Goal: Contribute content: Contribute content

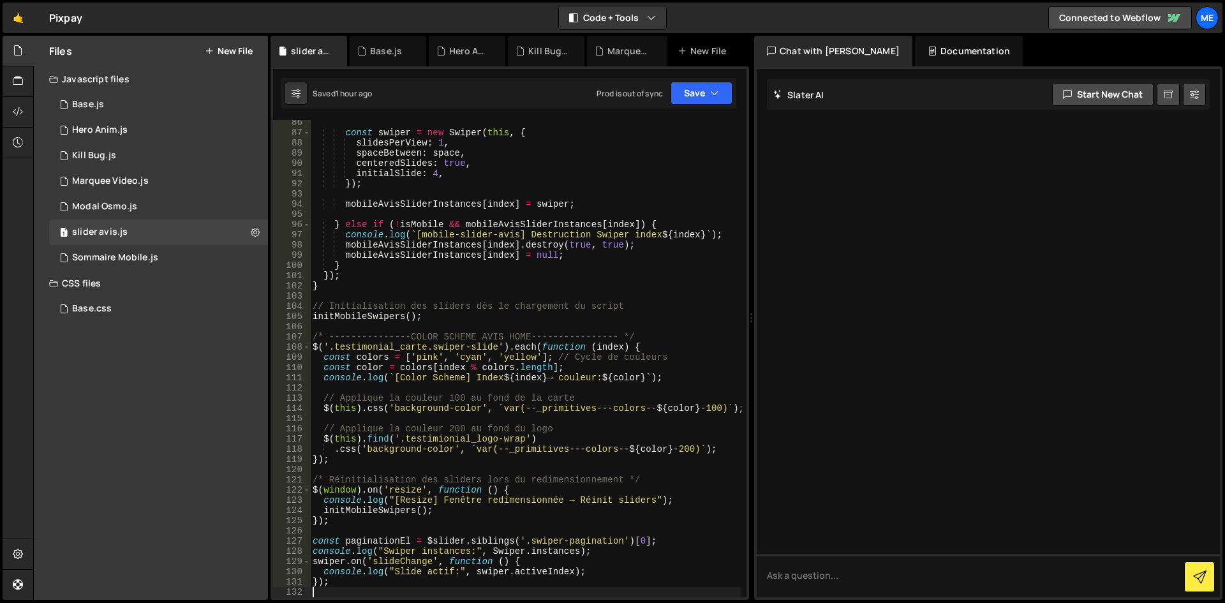
scroll to position [942, 0]
click at [239, 42] on div "Files New File" at bounding box center [151, 51] width 234 height 31
click at [238, 48] on button "New File" at bounding box center [229, 51] width 48 height 10
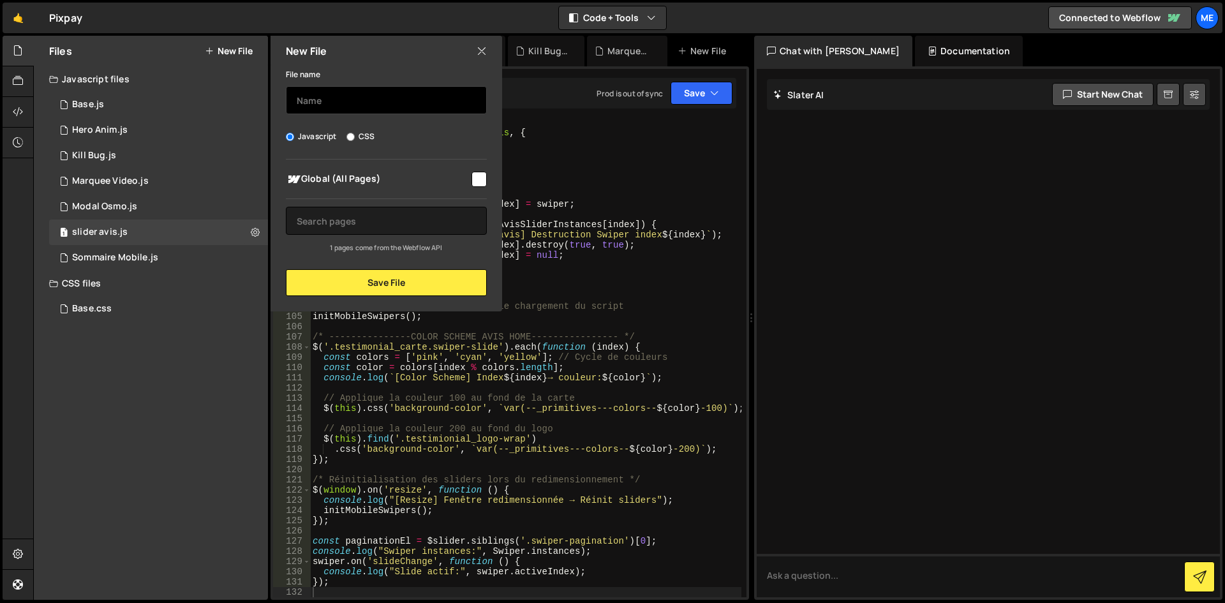
click at [367, 96] on input "text" at bounding box center [386, 100] width 201 height 28
type input "Banner"
click at [483, 189] on div "Global (All Pages)" at bounding box center [386, 179] width 201 height 24
click at [478, 178] on input "checkbox" at bounding box center [478, 179] width 15 height 15
checkbox input "true"
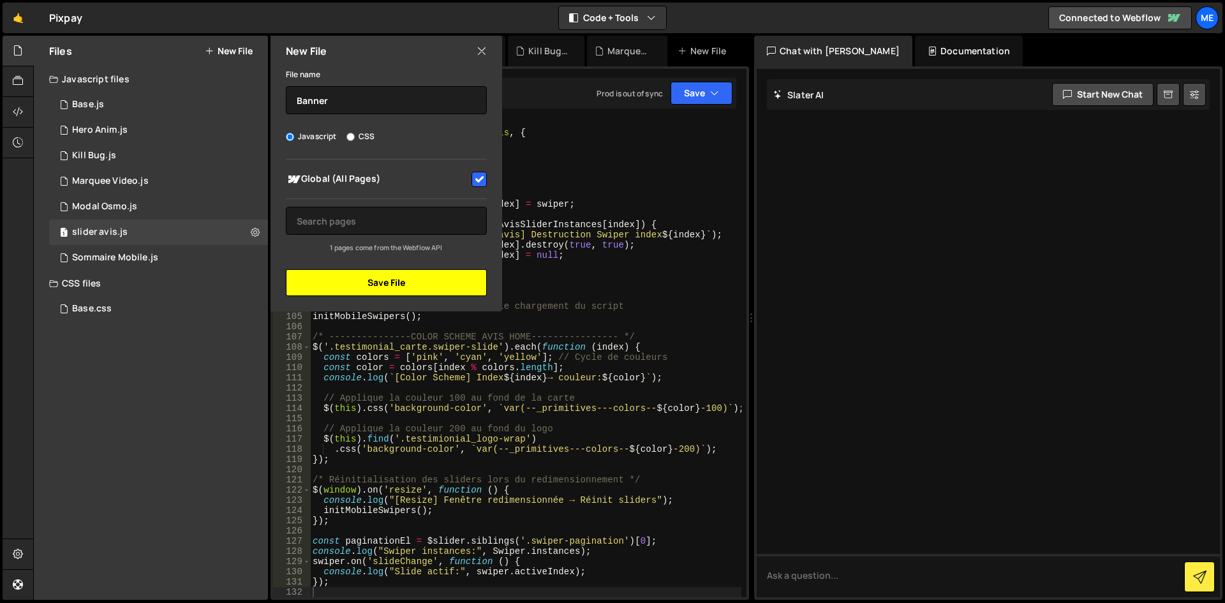
click at [441, 281] on button "Save File" at bounding box center [386, 282] width 201 height 27
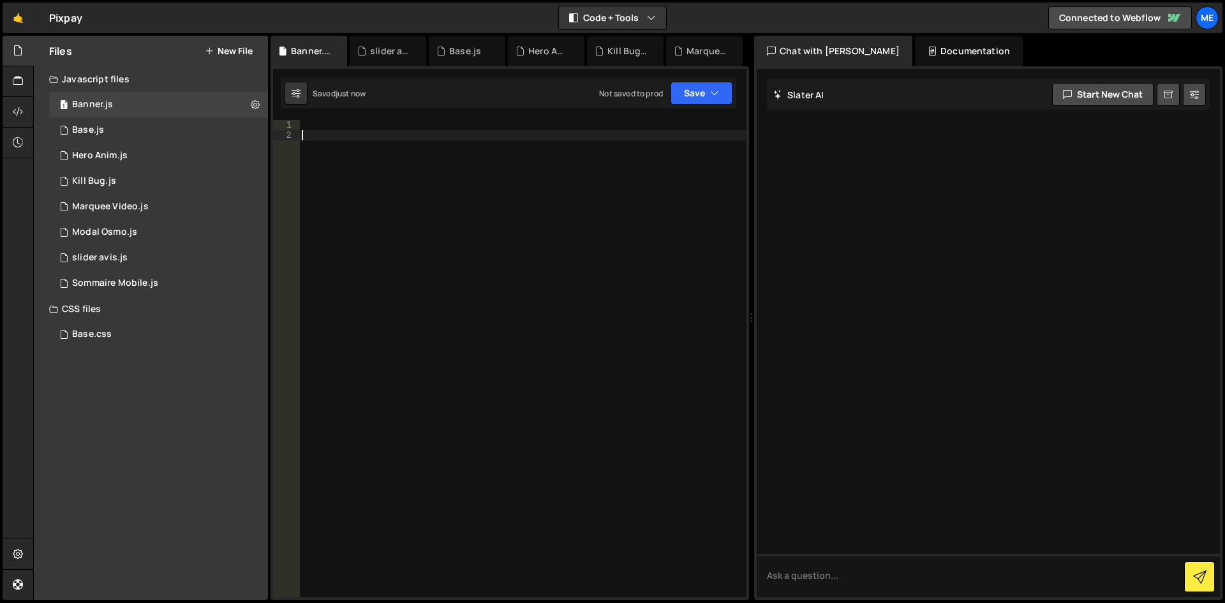
click at [519, 195] on div at bounding box center [522, 369] width 447 height 498
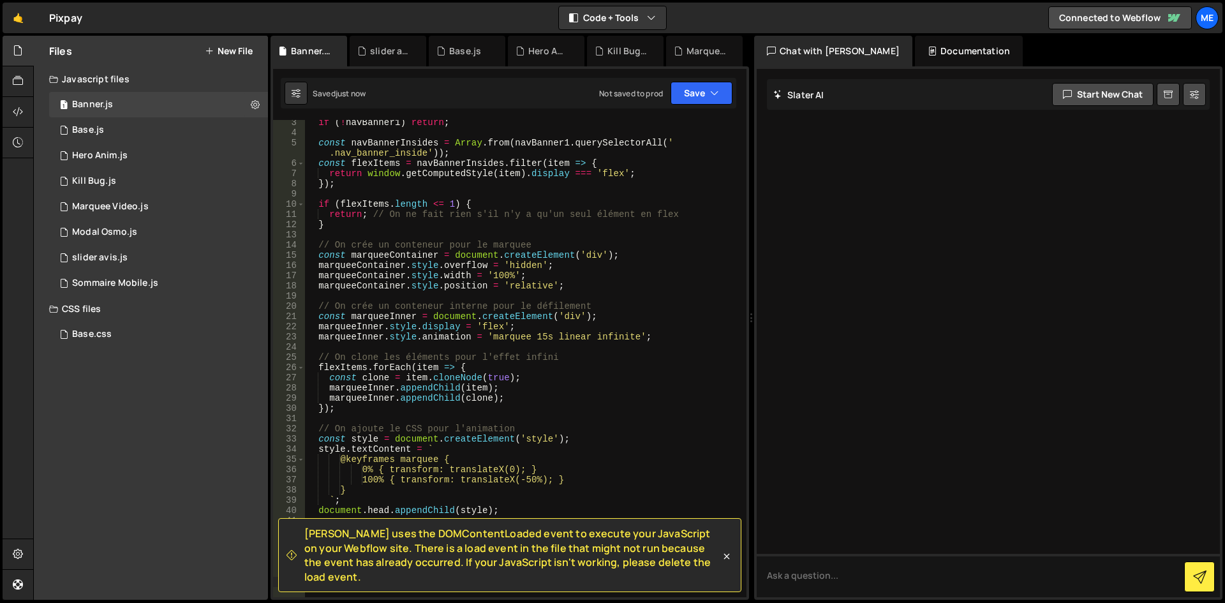
scroll to position [0, 0]
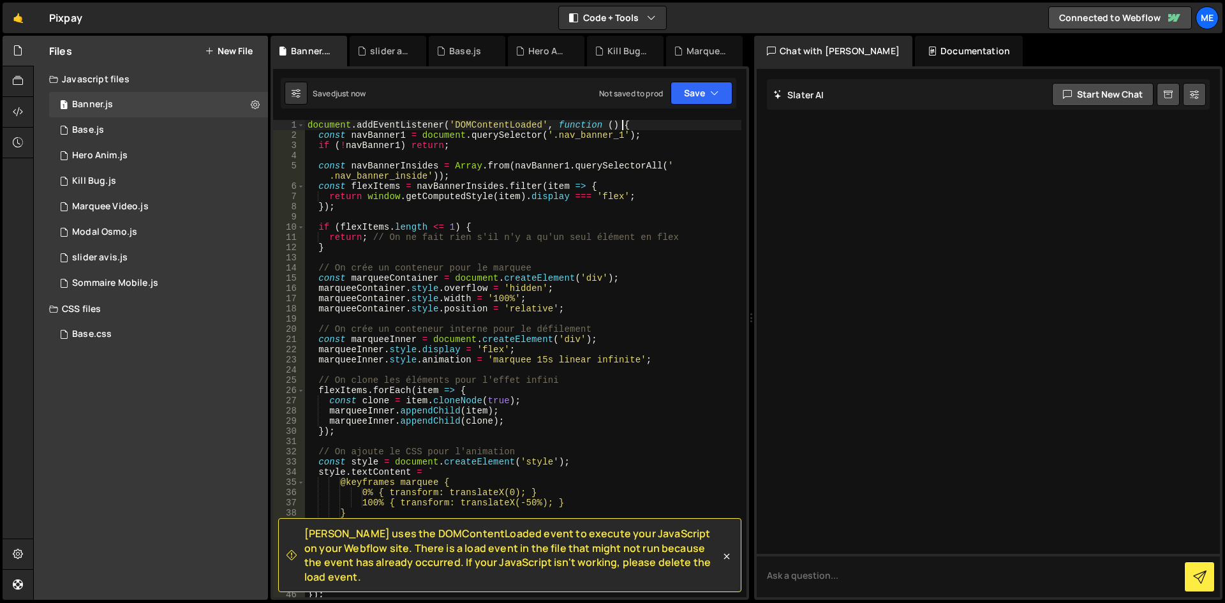
drag, startPoint x: 635, startPoint y: 126, endPoint x: 1, endPoint y: 130, distance: 634.2
click at [1, 130] on div "Hold on a sec... Are you certain you wish to leave this page? Any changes you'v…" at bounding box center [612, 301] width 1225 height 603
type textarea "document.addEventListener('DOMContentLoaded', function () {"
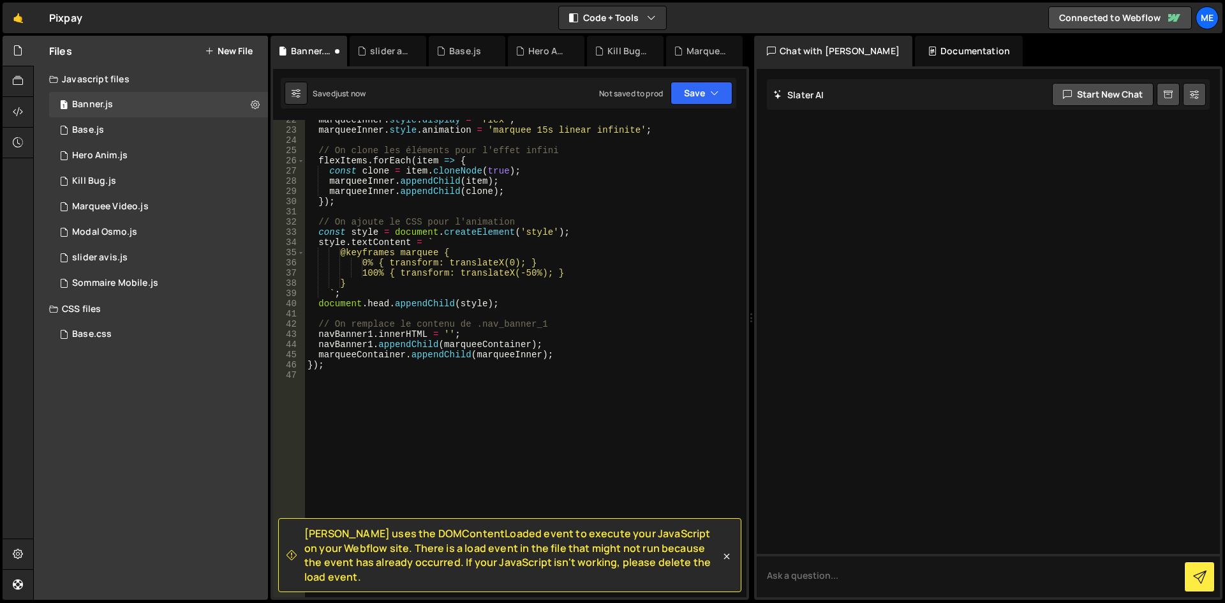
scroll to position [230, 0]
drag, startPoint x: 338, startPoint y: 369, endPoint x: 249, endPoint y: 359, distance: 89.9
click at [249, 359] on div "Files New File Javascript files 1 Banner.js 0 1 Base.js 0 1 Hero Anim.js 0 1" at bounding box center [629, 318] width 1192 height 565
type textarea "marqueeContainer.appendChild(marqueeInner); });"
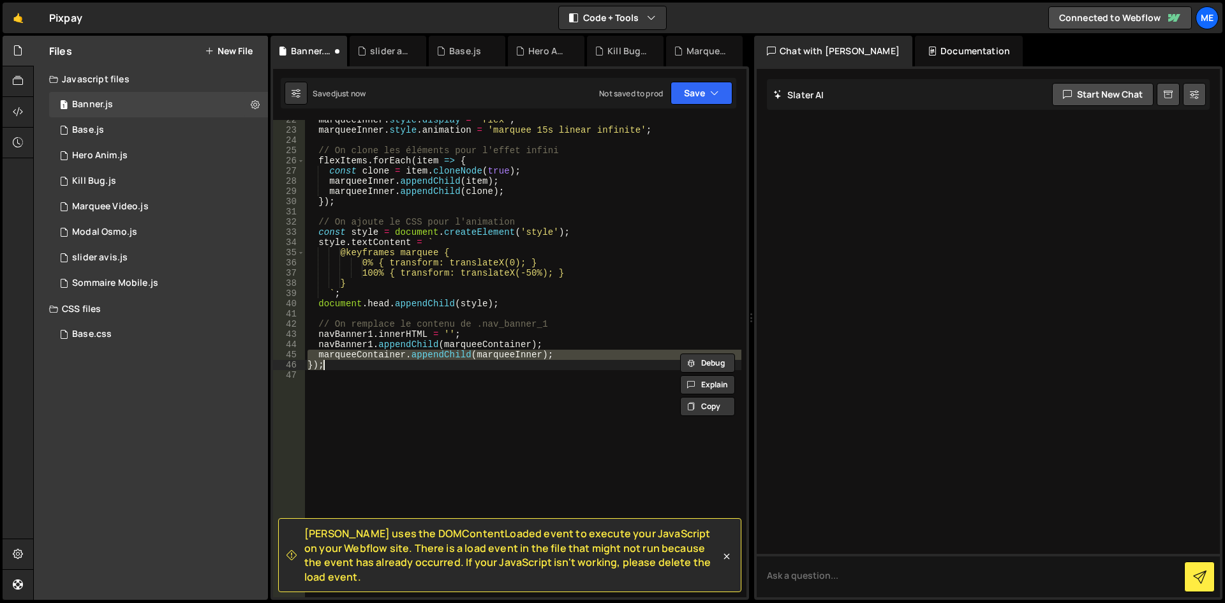
type textarea "});"
click at [324, 364] on div "marqueeInner . style . display = 'flex' ; marqueeInner . style . animation = 'm…" at bounding box center [523, 364] width 436 height 498
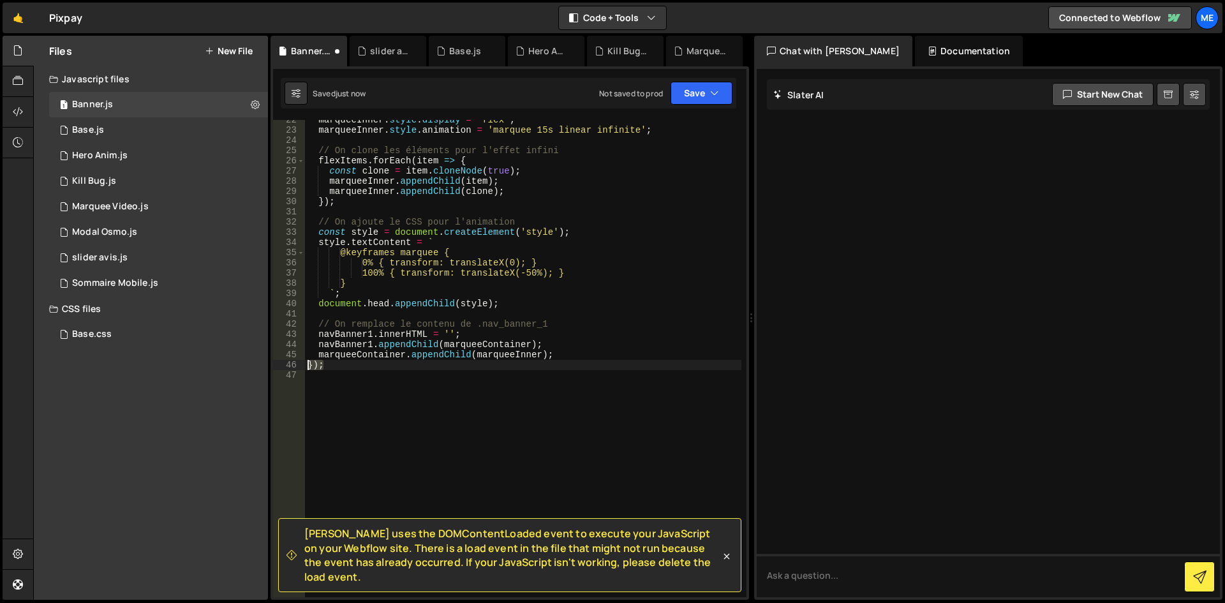
drag, startPoint x: 331, startPoint y: 366, endPoint x: 292, endPoint y: 366, distance: 39.6
click at [292, 366] on div "}); 22 23 24 25 26 27 28 29 30 31 32 33 34 35 36 37 38 39 40 41 42 43 44 45 46 …" at bounding box center [509, 358] width 473 height 477
type textarea "marqueeContainer.appendChild(marqueeInner);"
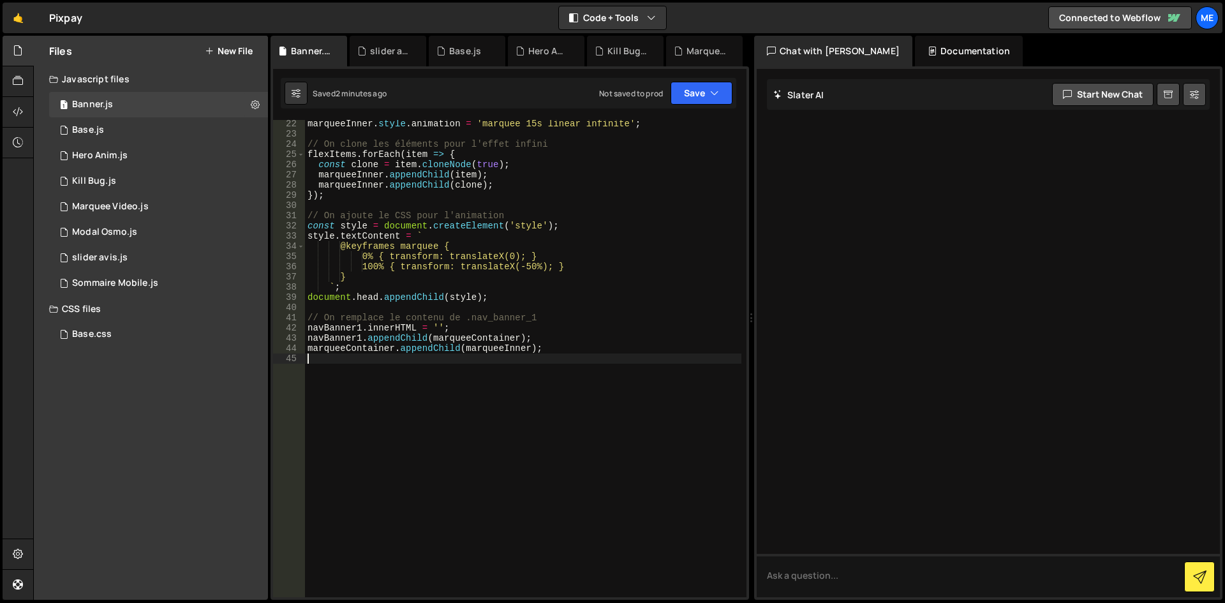
click at [549, 289] on div "marqueeInner . style . animation = 'marquee 15s linear infinite' ; // On clone …" at bounding box center [523, 368] width 436 height 498
type textarea "marqueeContainer.appendChild(marqueeInner);"
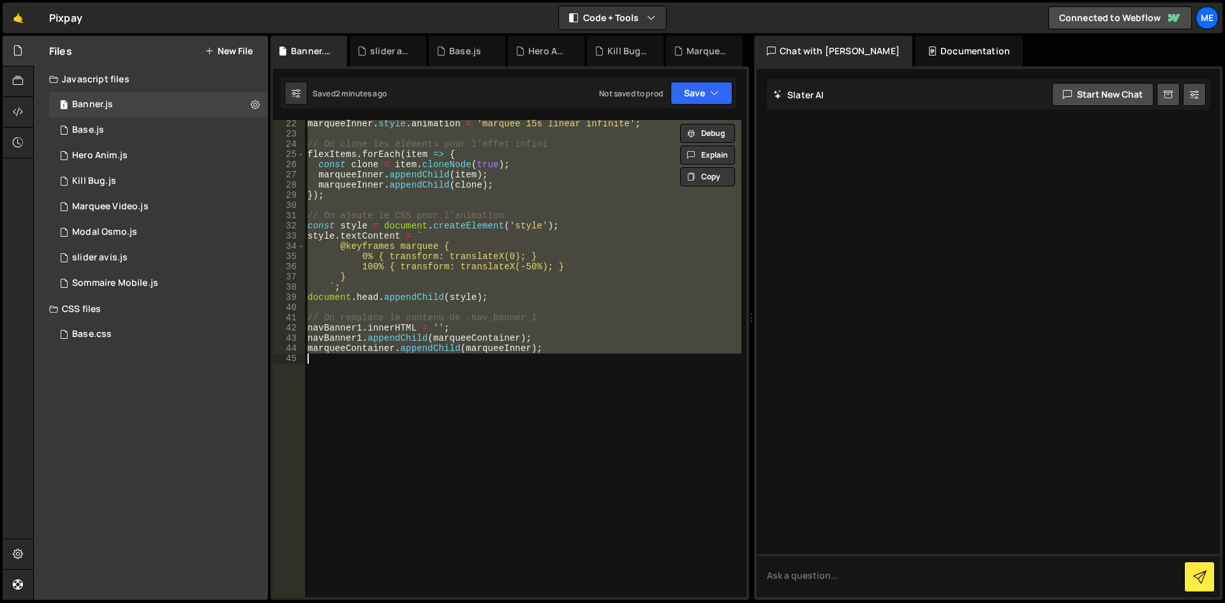
paste textarea
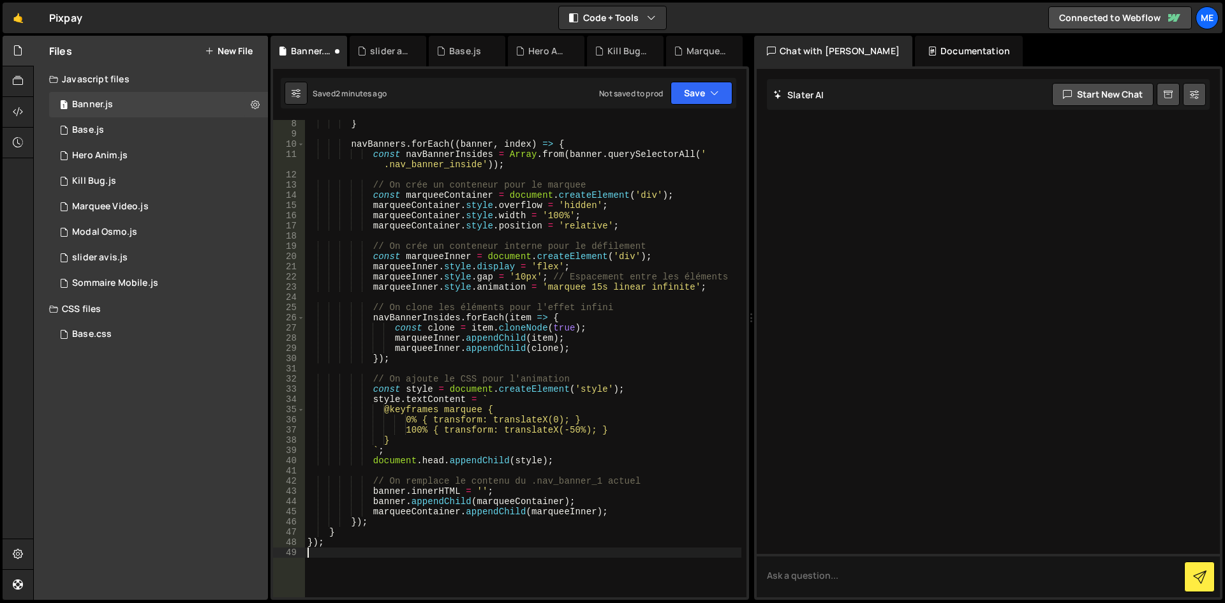
scroll to position [0, 0]
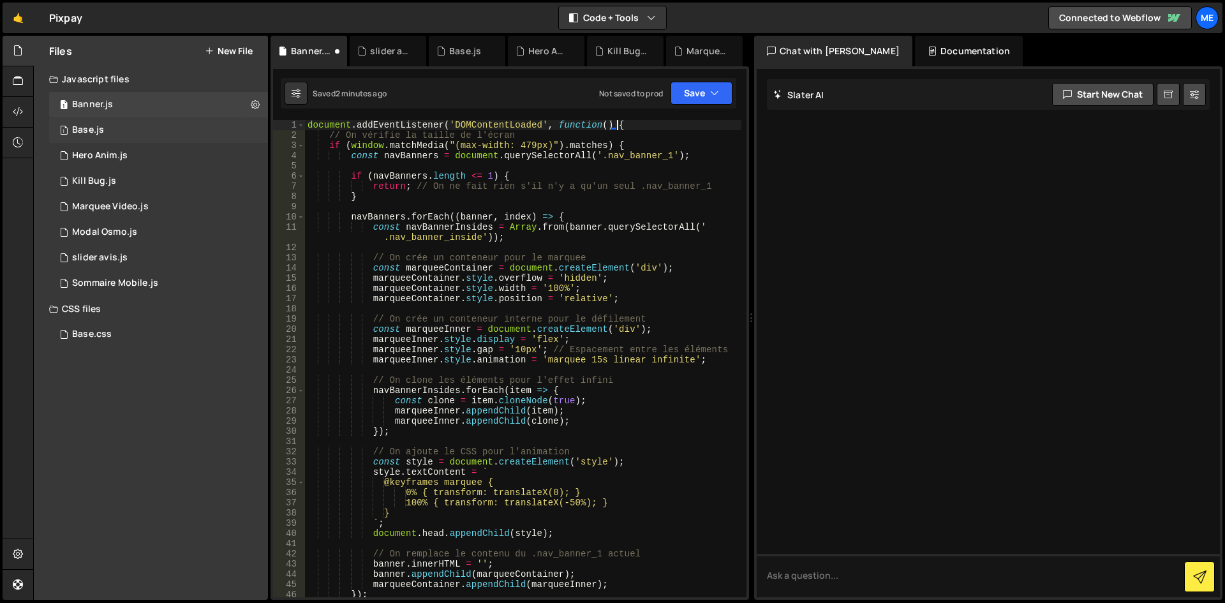
drag, startPoint x: 639, startPoint y: 123, endPoint x: 82, endPoint y: 123, distance: 557.0
click at [82, 123] on div "Files New File Javascript files 1 Banner.js 0 1 Base.js 0 1 Hero Anim.js 0 1" at bounding box center [629, 318] width 1192 height 565
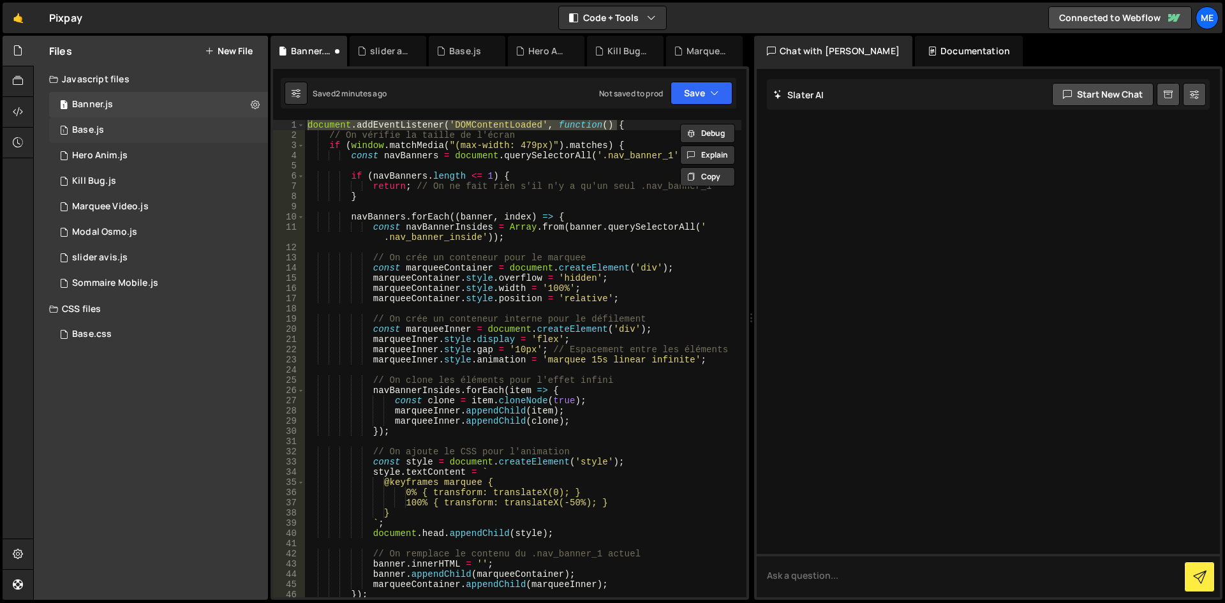
click at [82, 123] on div "1 Base.js 0" at bounding box center [160, 130] width 223 height 26
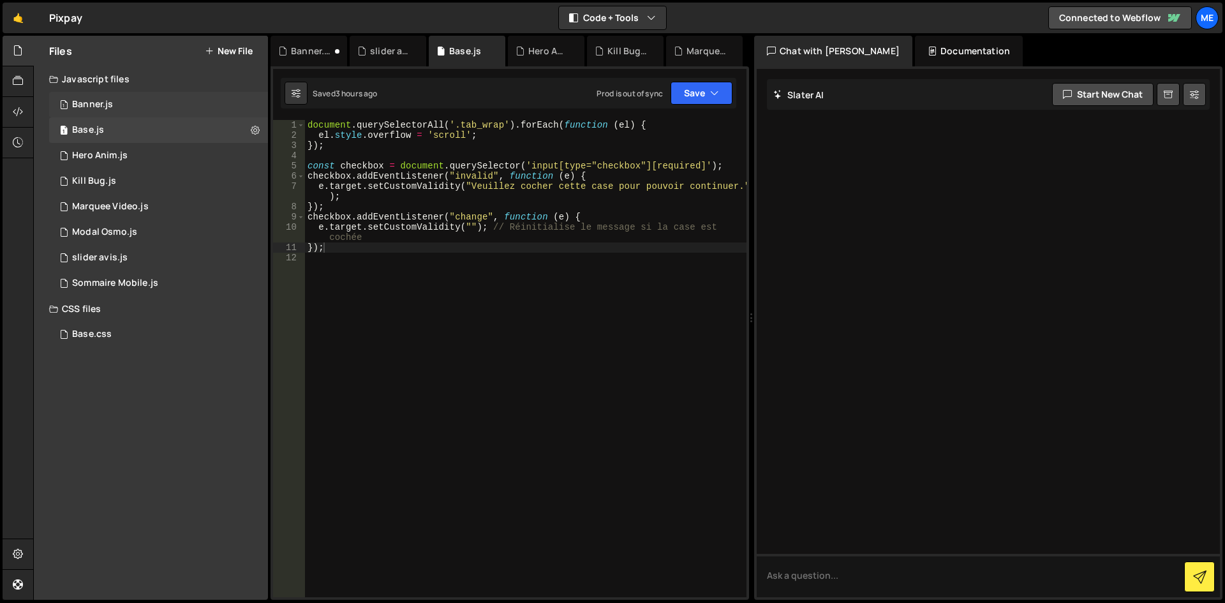
click at [204, 111] on div "1 Banner.js 0" at bounding box center [158, 105] width 219 height 26
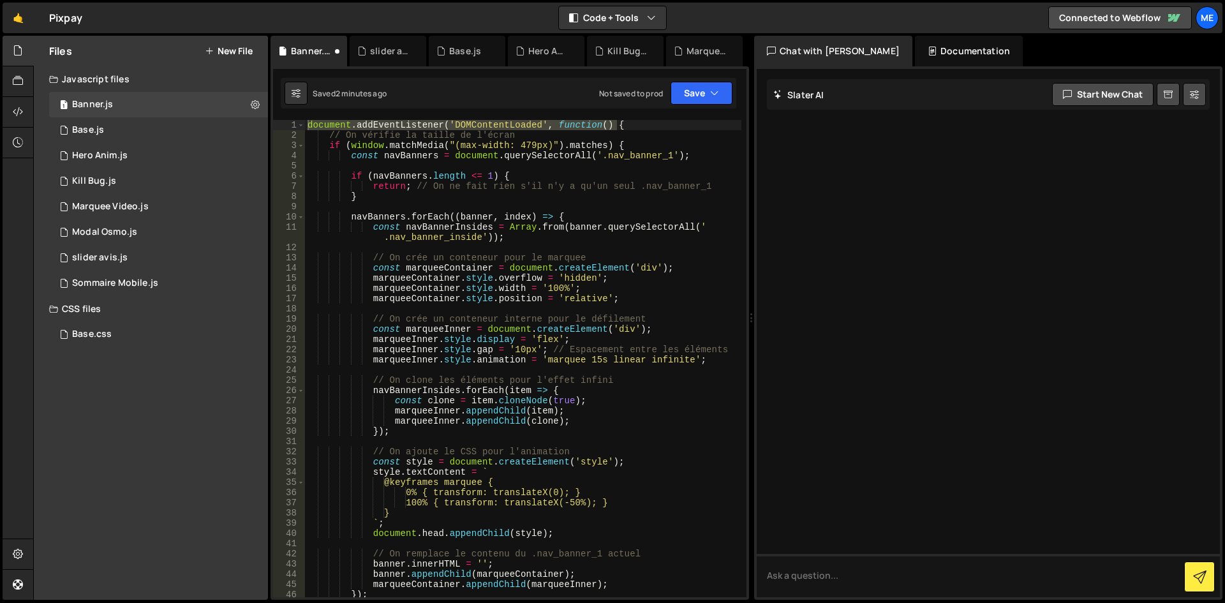
click at [594, 225] on div "document . addEventListener ( 'DOMContentLoaded' , function ( ) { // On vérifie…" at bounding box center [523, 369] width 436 height 498
drag, startPoint x: 633, startPoint y: 131, endPoint x: 264, endPoint y: 120, distance: 368.9
click at [264, 120] on div "Files New File Javascript files 1 Banner.js 0 1 Base.js 0 1 Hero Anim.js 0 1" at bounding box center [629, 318] width 1192 height 565
click at [598, 173] on div "document . addEventListener ( 'DOMContentLoaded' , function ( ) { // On vérifie…" at bounding box center [523, 369] width 436 height 498
drag, startPoint x: 623, startPoint y: 124, endPoint x: 0, endPoint y: 118, distance: 623.3
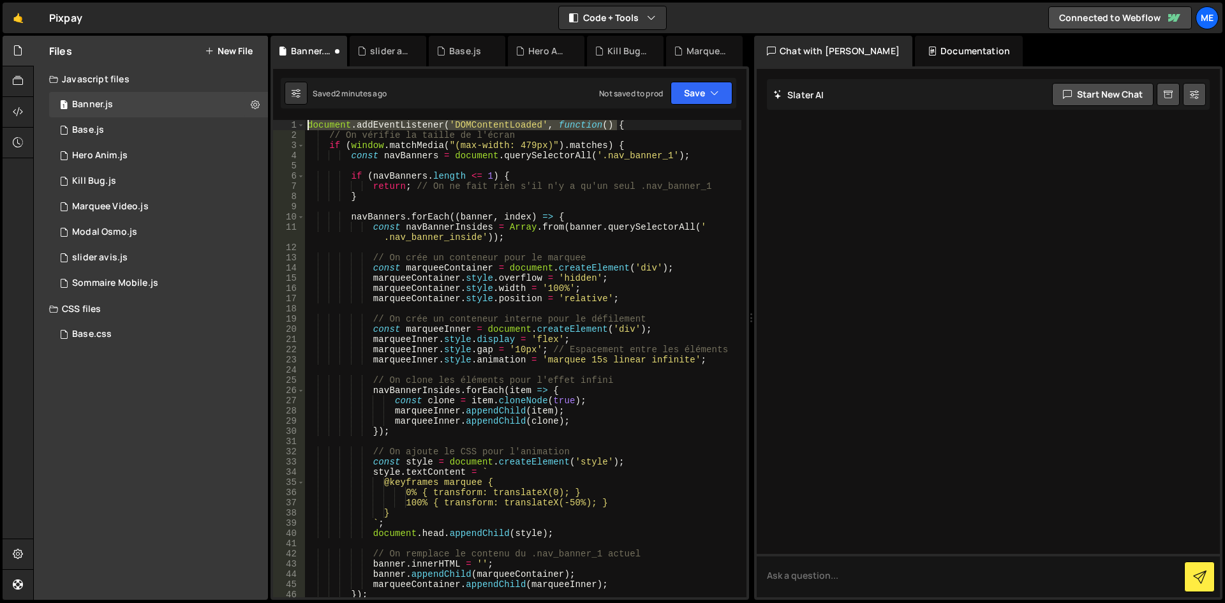
click at [0, 118] on div "Hold on a sec... Are you certain you wish to leave this page? Any changes you'v…" at bounding box center [612, 301] width 1225 height 603
type textarea "document.addEventListener('DOMContentLoaded', function() {"
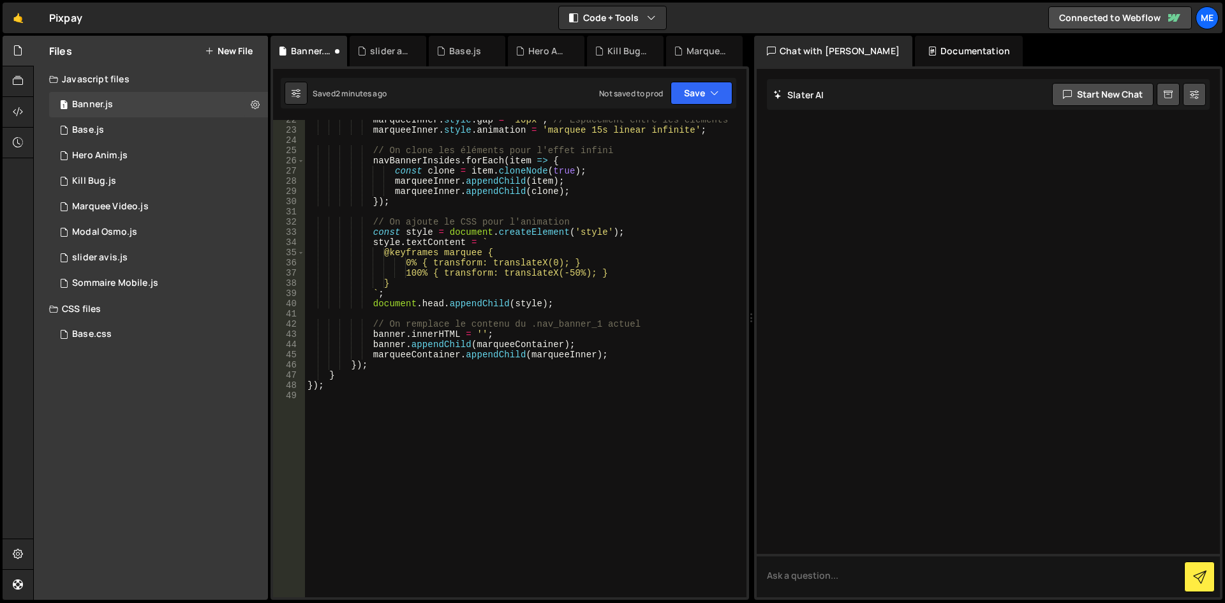
scroll to position [230, 0]
drag, startPoint x: 350, startPoint y: 376, endPoint x: 265, endPoint y: 374, distance: 84.2
click at [265, 374] on div "Files New File Javascript files 1 Banner.js 0 1 Base.js 0 1 Hero Anim.js 0 1" at bounding box center [629, 318] width 1192 height 565
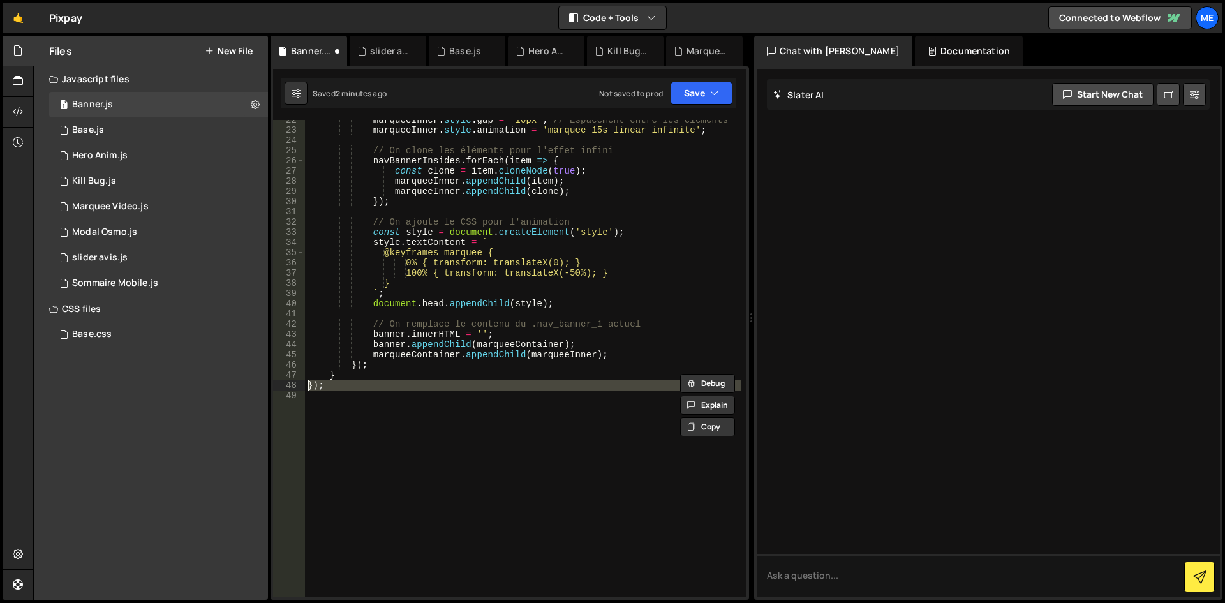
drag, startPoint x: 382, startPoint y: 390, endPoint x: 286, endPoint y: 386, distance: 95.8
click at [286, 386] on div "} 22 23 24 25 26 27 28 29 30 31 32 33 34 35 36 37 38 39 40 41 42 43 44 45 46 47…" at bounding box center [509, 358] width 473 height 477
type textarea "});"
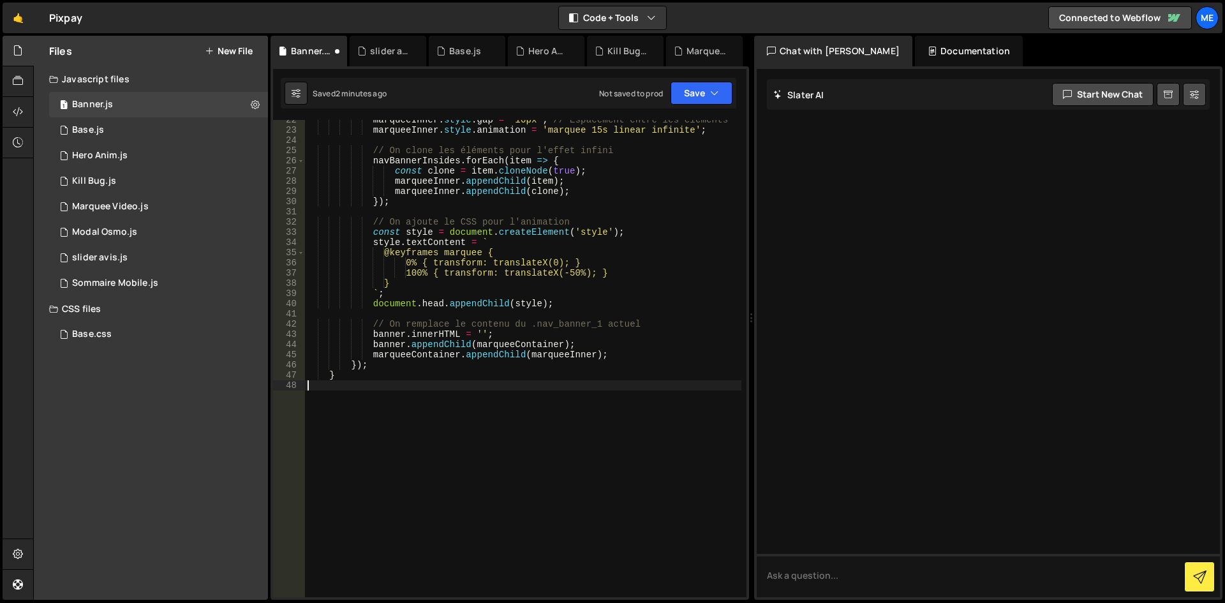
type textarea "}"
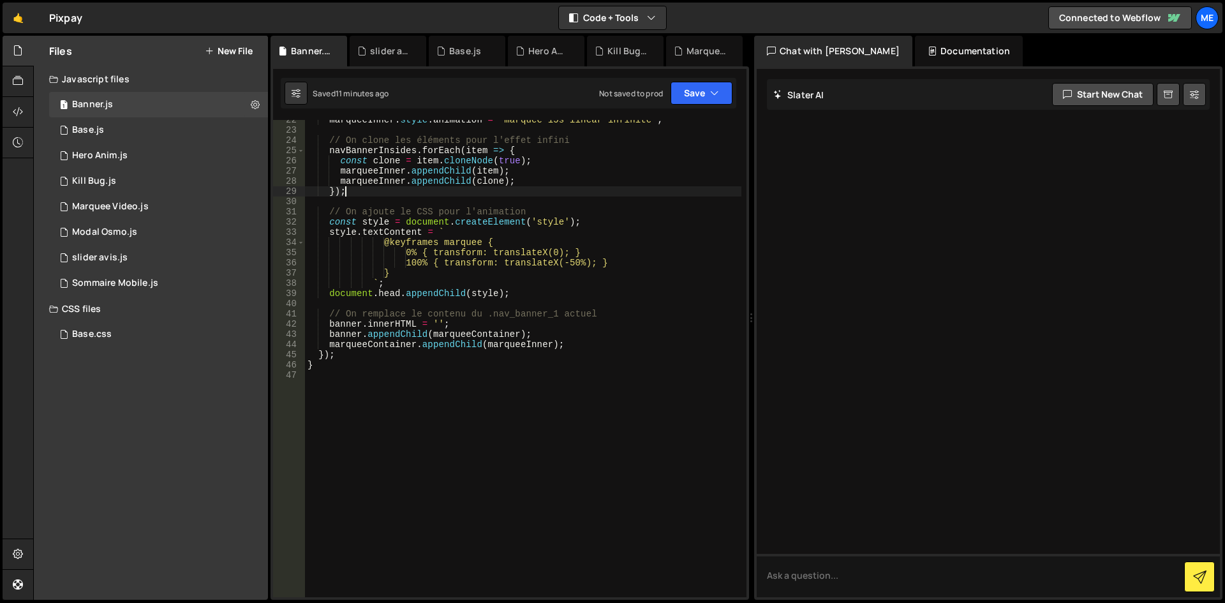
click at [402, 196] on div "marqueeInner . style . animation = 'marquee 15s linear infinite' ; // On clone …" at bounding box center [523, 364] width 436 height 498
type textarea "}"
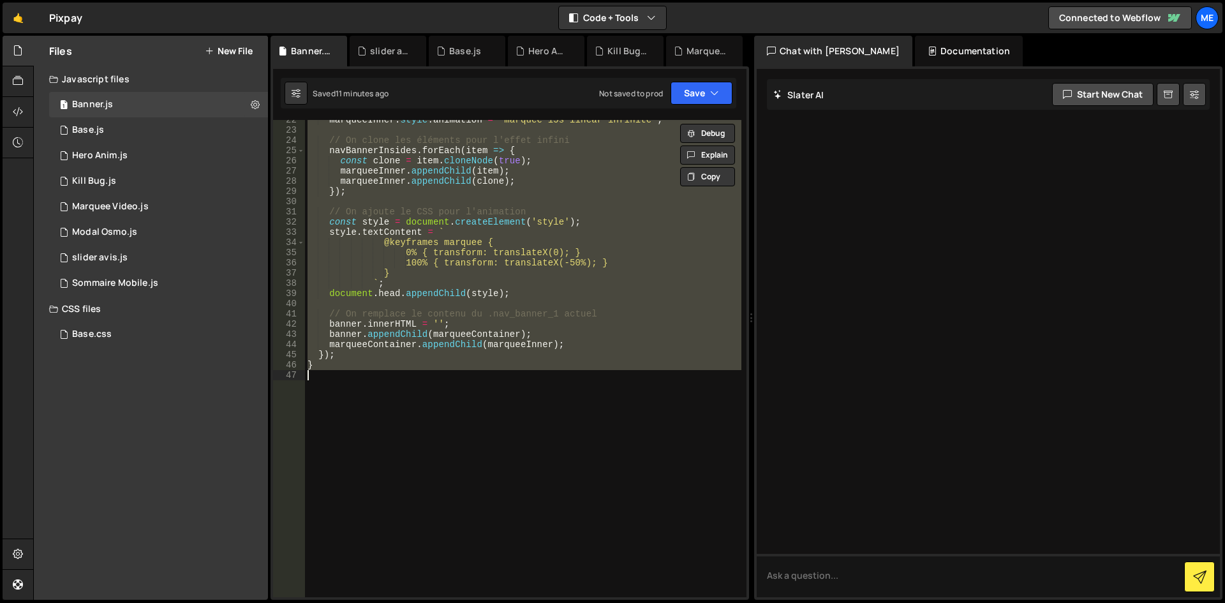
paste textarea
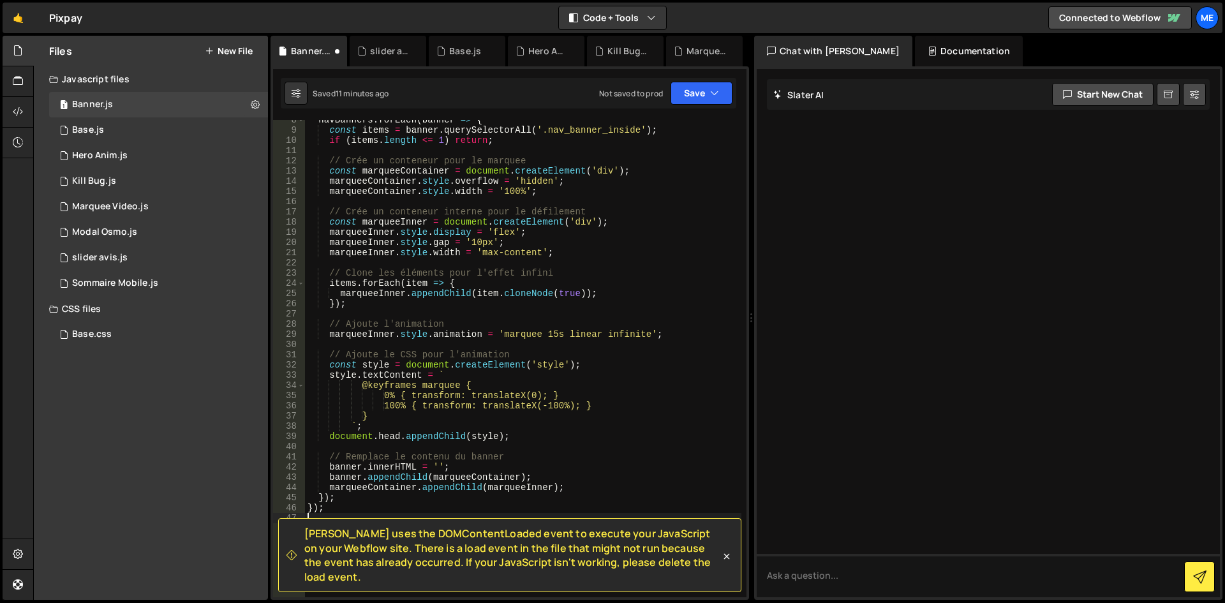
scroll to position [0, 0]
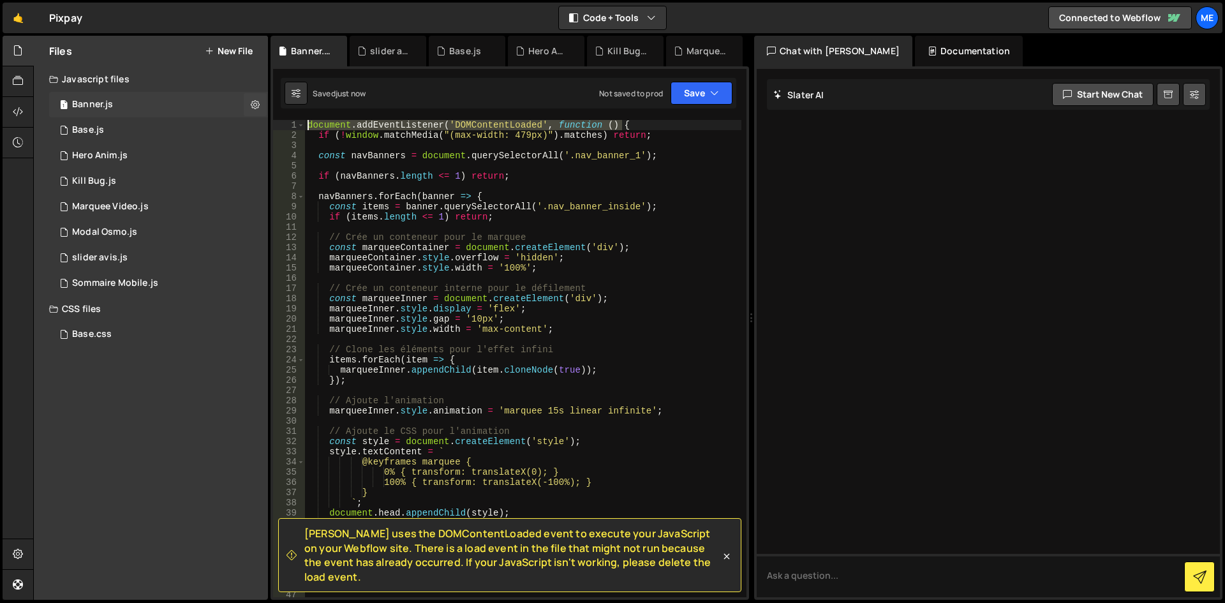
drag, startPoint x: 644, startPoint y: 128, endPoint x: 181, endPoint y: 114, distance: 464.0
click at [181, 114] on div "Files New File Javascript files 1 Banner.js 0 1 Base.js 0 1 Hero Anim.js 0 1" at bounding box center [629, 318] width 1192 height 565
type textarea "document.addEventListener('DOMContentLoaded', function () {"
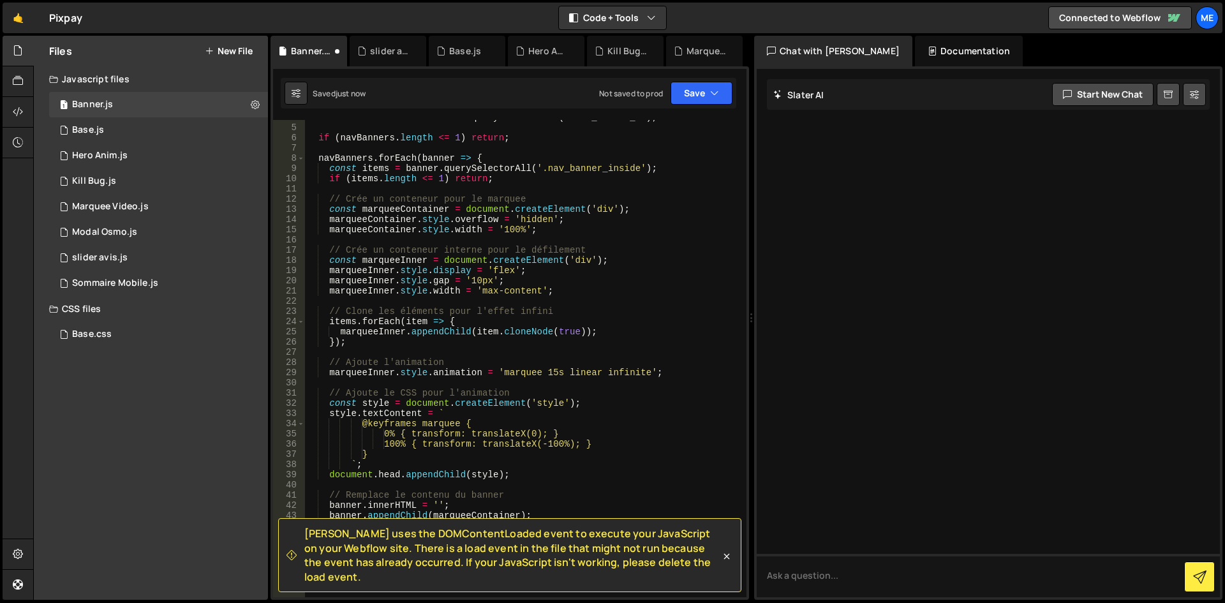
scroll to position [230, 0]
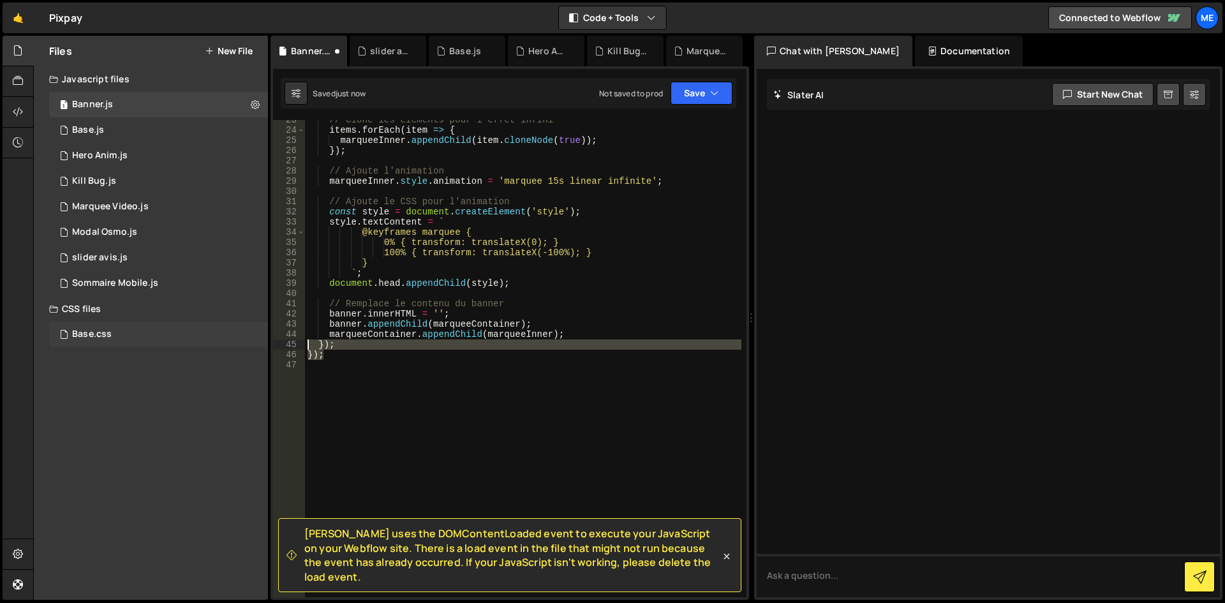
drag, startPoint x: 364, startPoint y: 358, endPoint x: 237, endPoint y: 345, distance: 127.6
click at [237, 345] on div "Files New File Javascript files 1 Banner.js 0 1 Base.js 0 1 Hero Anim.js 0 1" at bounding box center [629, 318] width 1192 height 565
type textarea "}); });"
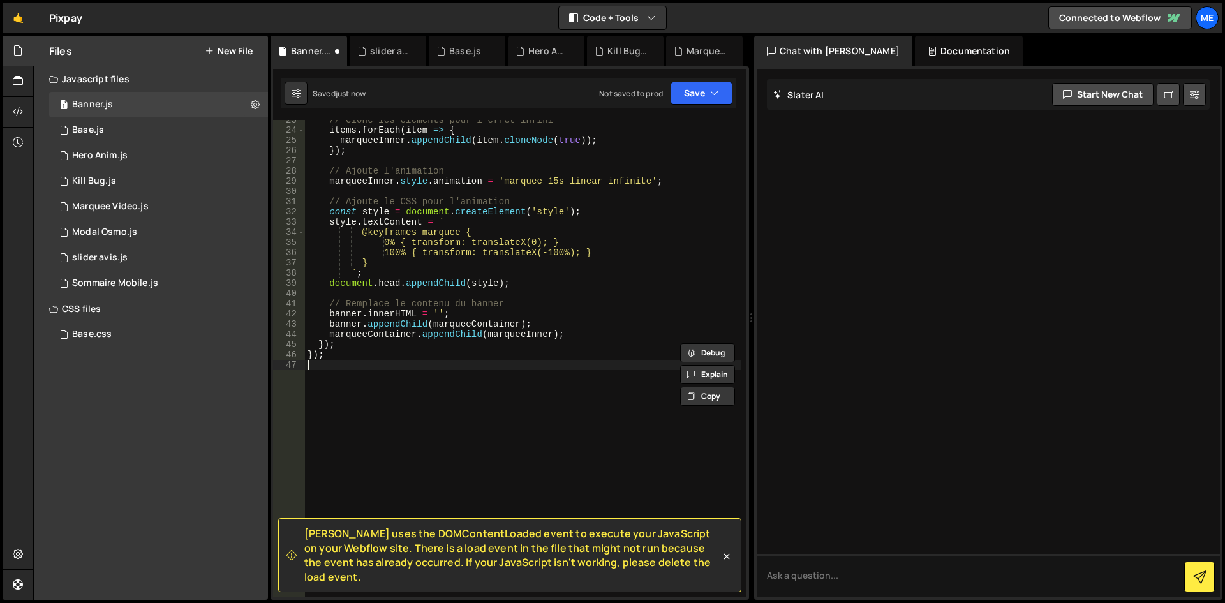
click at [356, 369] on div "// Clone les éléments pour l'effet infini items . forEach ( item => { marqueeIn…" at bounding box center [523, 364] width 436 height 498
drag, startPoint x: 345, startPoint y: 363, endPoint x: 300, endPoint y: 357, distance: 45.1
click at [300, 357] on div "23 24 25 26 27 28 29 30 31 32 33 34 35 36 37 38 39 40 41 42 43 44 45 46 47 // C…" at bounding box center [509, 358] width 473 height 477
type textarea "});"
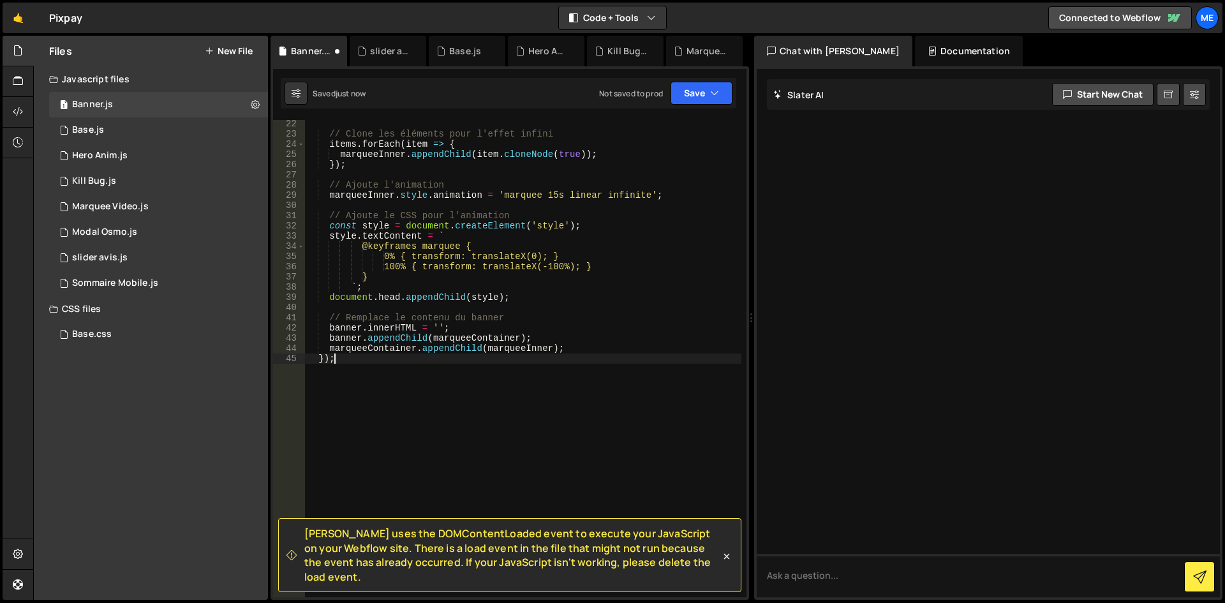
scroll to position [216, 0]
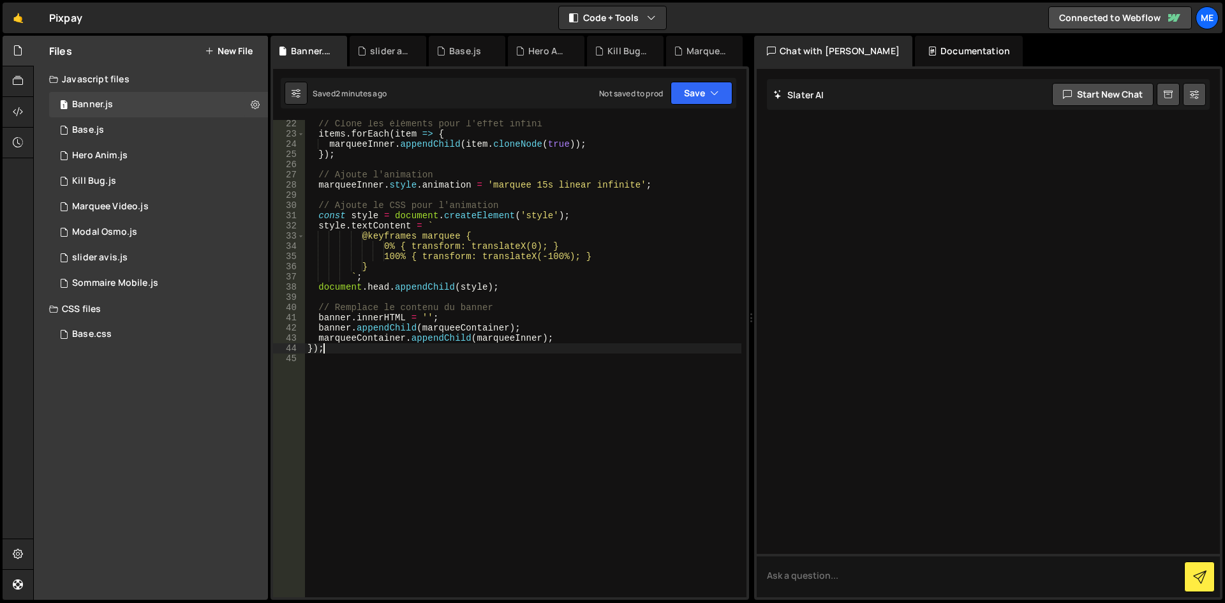
click at [639, 348] on div "// Clone les éléments pour l'effet infini items . forEach ( item => { marqueeIn…" at bounding box center [523, 368] width 436 height 498
type textarea "});"
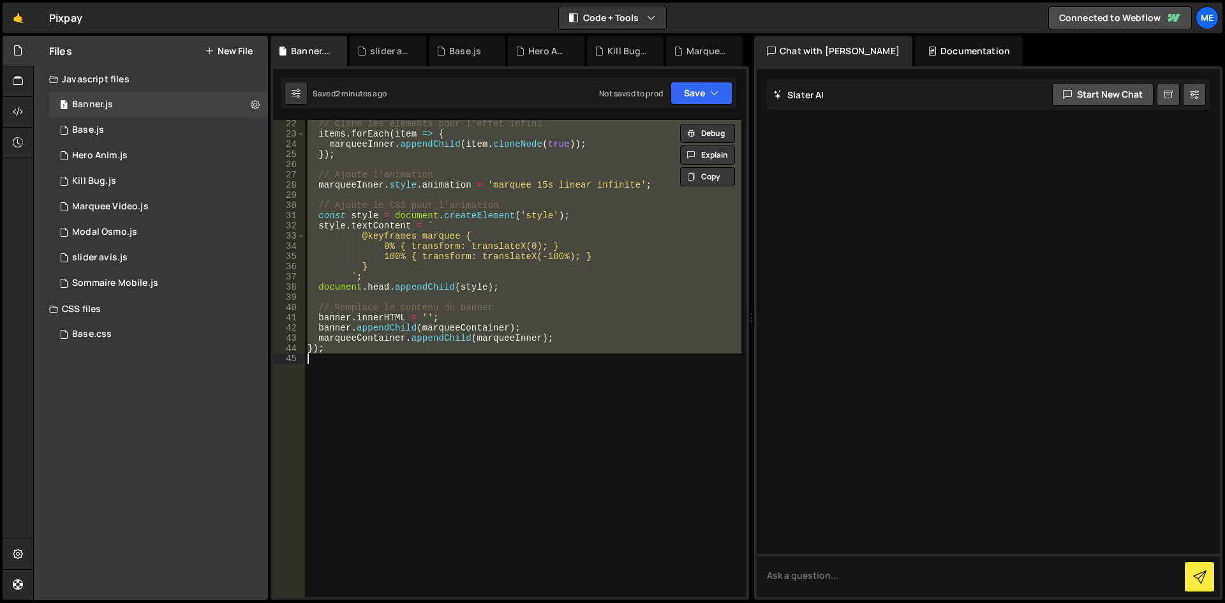
paste textarea
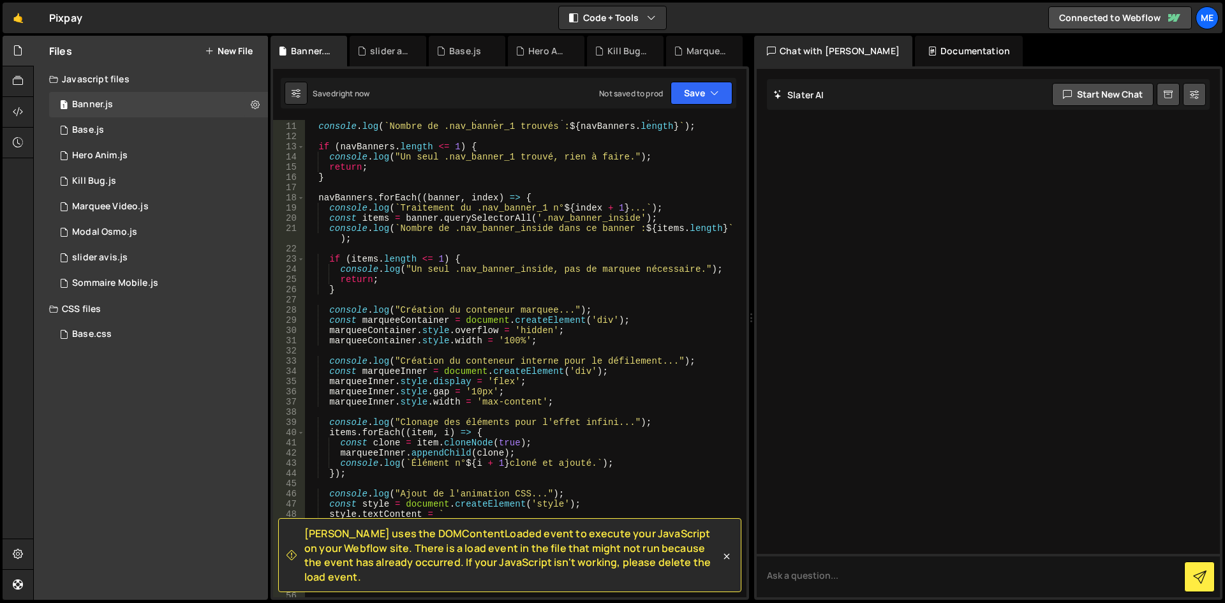
scroll to position [0, 0]
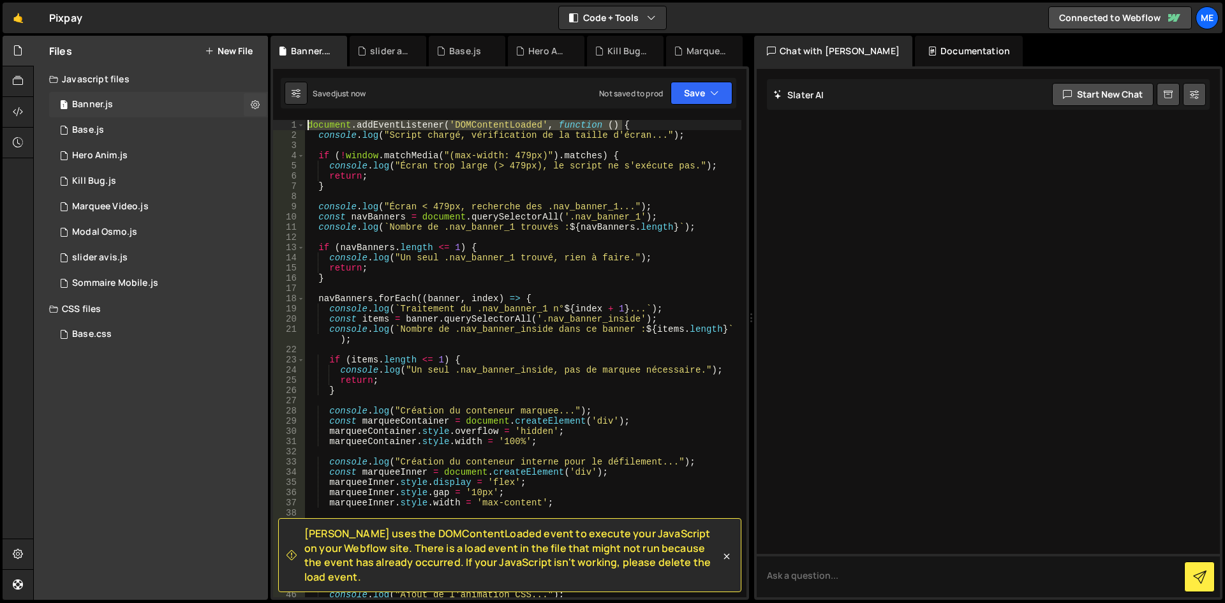
drag, startPoint x: 632, startPoint y: 129, endPoint x: 193, endPoint y: 105, distance: 440.2
click at [193, 105] on div "Files New File Javascript files 1 Banner.js 0 1 Base.js 0 1 Hero Anim.js 0 1" at bounding box center [629, 318] width 1192 height 565
type textarea "document.addEventListener('DOMContentLoaded', function () {"
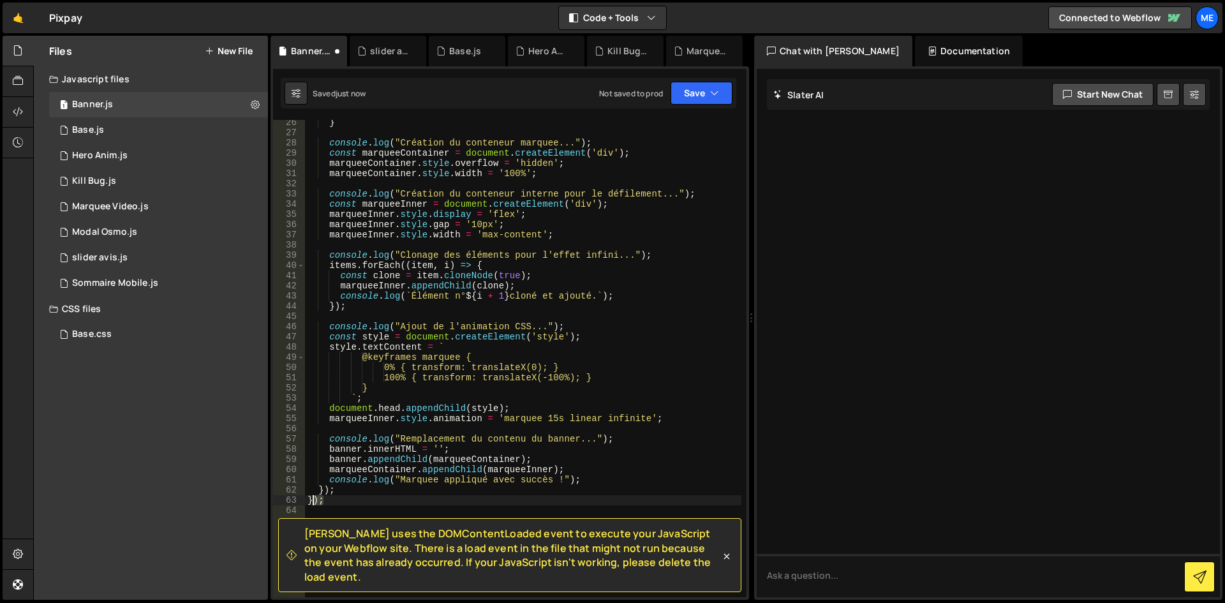
drag, startPoint x: 340, startPoint y: 500, endPoint x: 279, endPoint y: 496, distance: 61.3
click at [279, 496] on div "26 27 28 29 30 31 32 33 34 35 36 37 38 39 40 41 42 43 44 45 46 47 48 49 50 51 5…" at bounding box center [509, 358] width 473 height 477
type textarea "});"
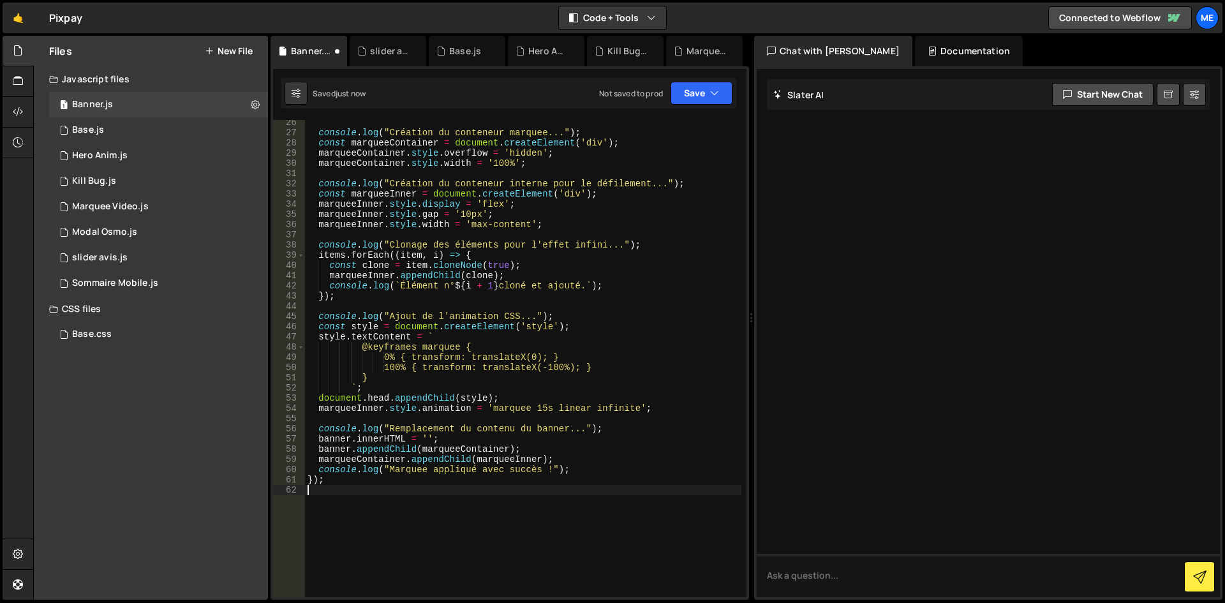
scroll to position [258, 0]
click at [507, 238] on div "console . log ( "Création du conteneur marquee..." ) ; const marqueeContainer =…" at bounding box center [523, 366] width 436 height 498
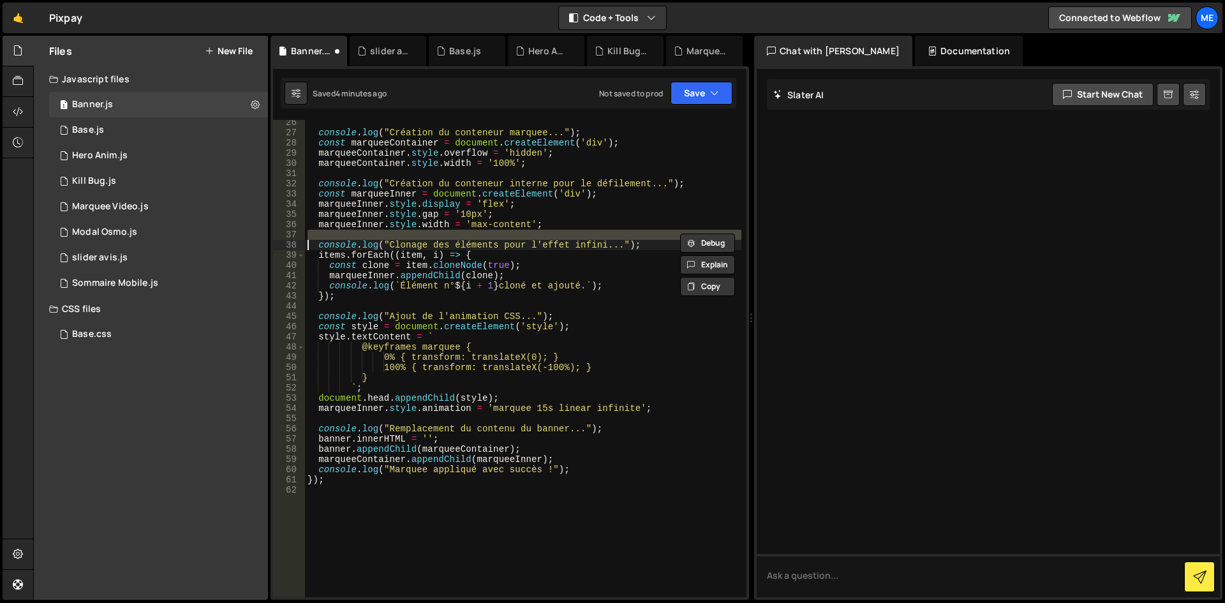
type textarea "console.log("Clonage des éléments pour l'effet infini...");"
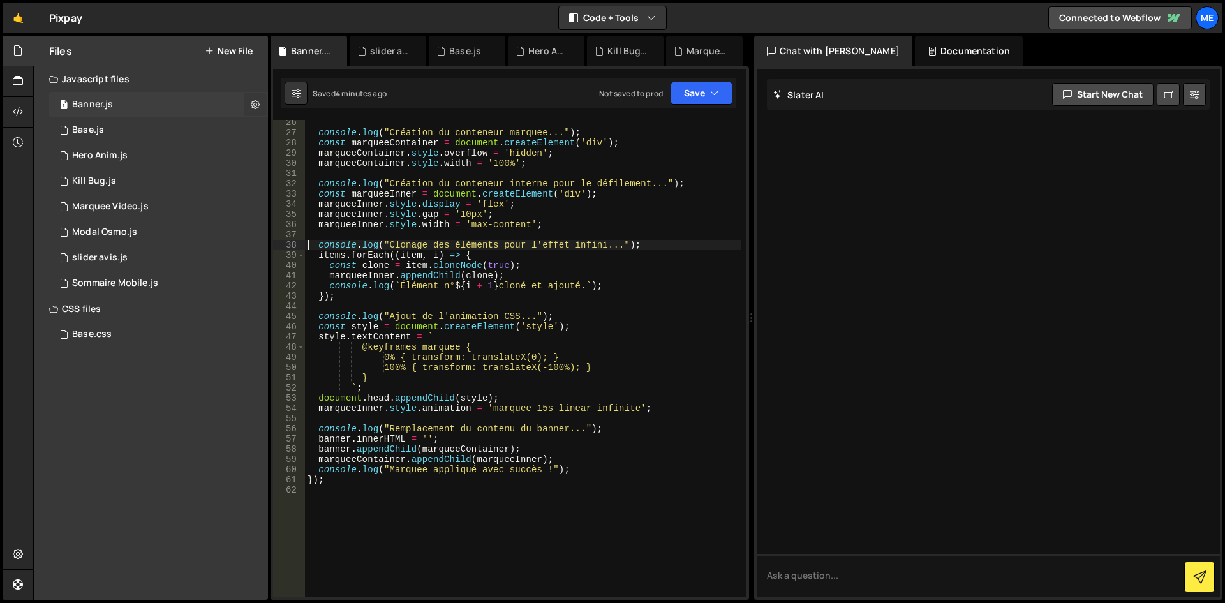
click at [248, 99] on button at bounding box center [255, 104] width 23 height 23
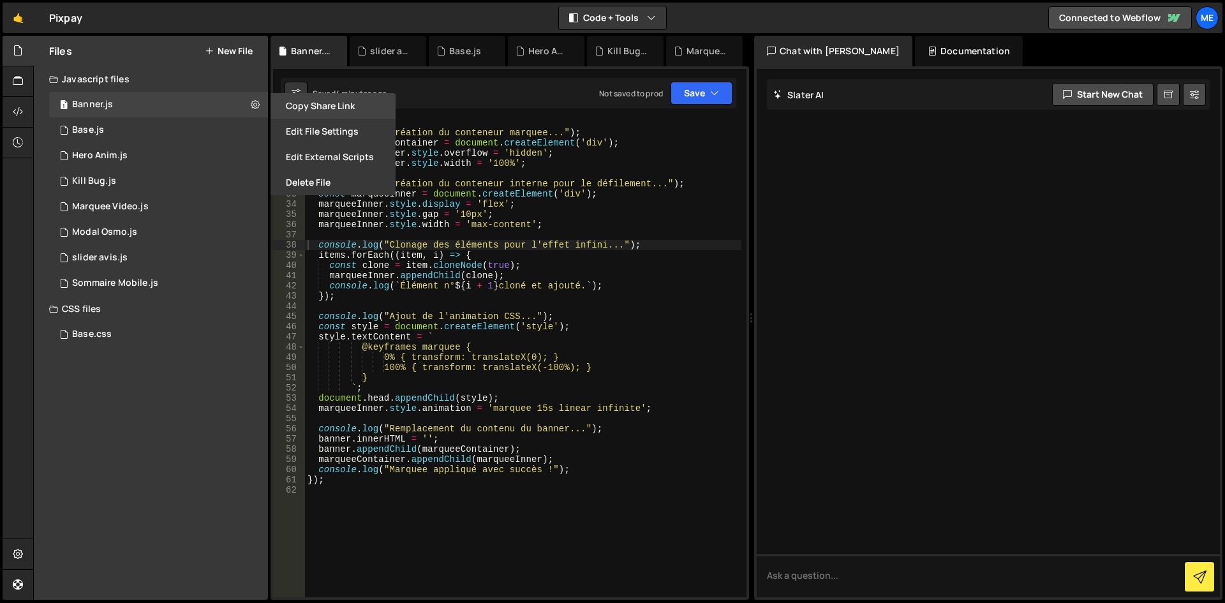
click at [300, 105] on button "Copy share link" at bounding box center [333, 106] width 125 height 26
click at [297, 131] on button "Edit File Settings" at bounding box center [333, 132] width 125 height 26
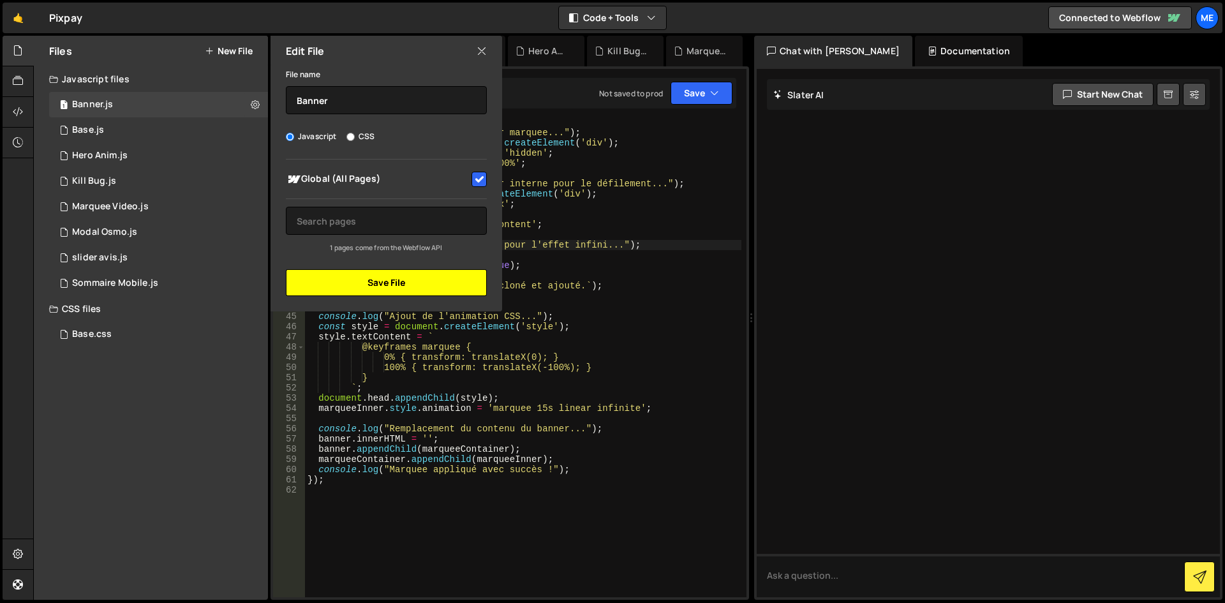
click at [390, 284] on button "Save File" at bounding box center [386, 282] width 201 height 27
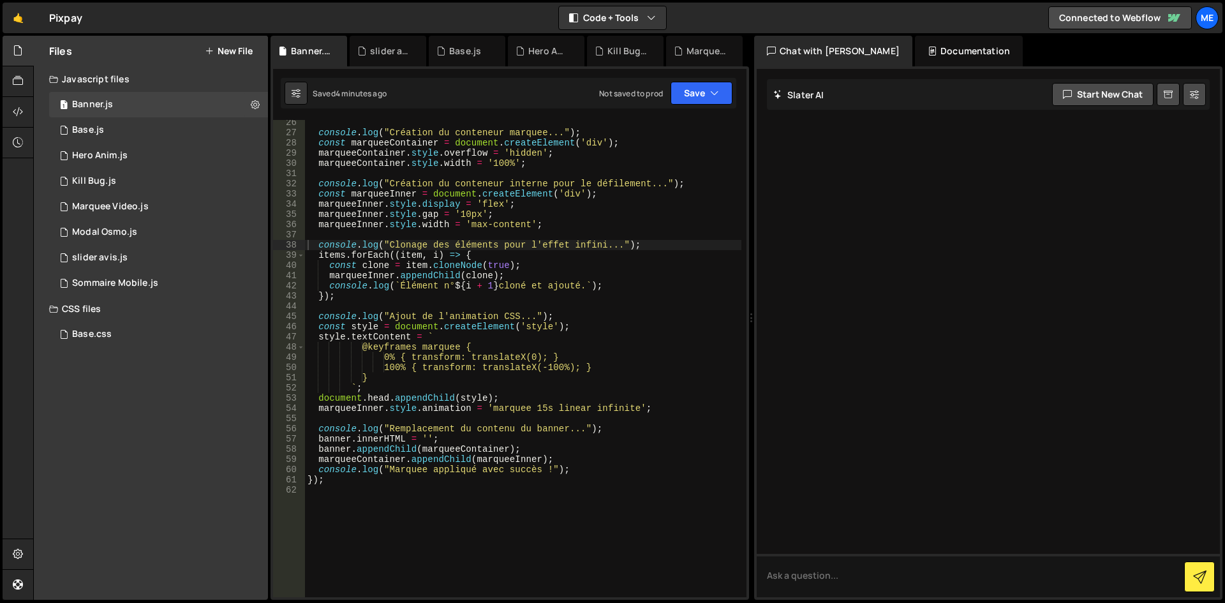
click at [496, 246] on div "console . log ( "Création du conteneur marquee..." ) ; const marqueeContainer =…" at bounding box center [523, 366] width 436 height 498
click at [705, 81] on div "Saved 4 minutes ago Not saved to prod Upgrade to Edit Save Save to Staging S Sa…" at bounding box center [509, 93] width 456 height 31
click at [705, 89] on button "Save" at bounding box center [702, 93] width 62 height 23
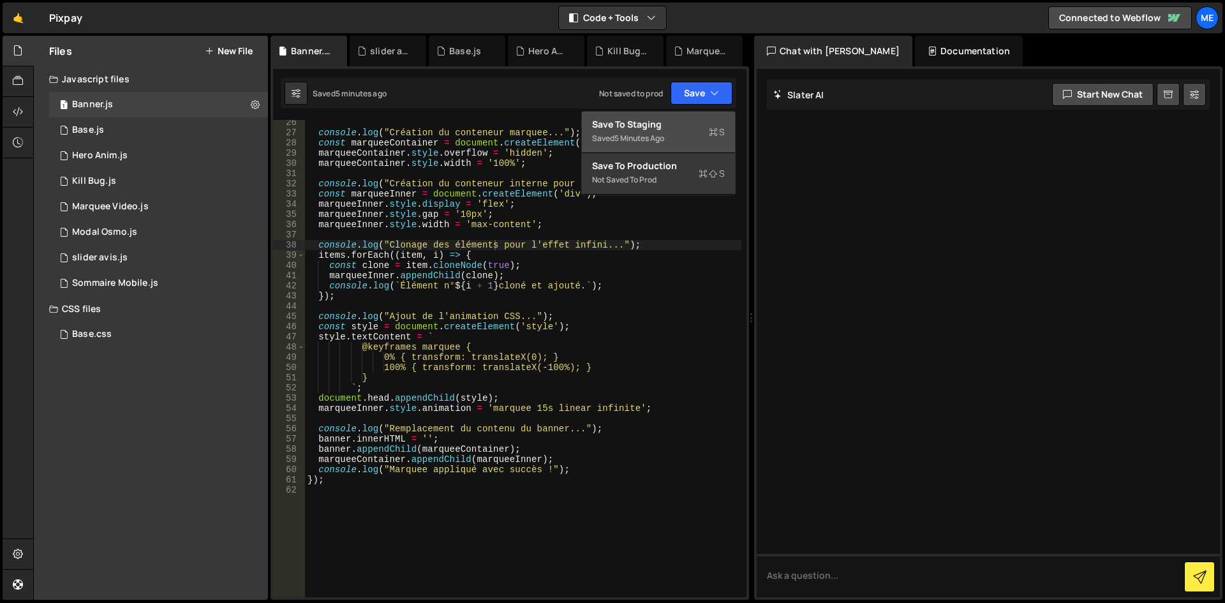
click at [705, 135] on div "Saved 5 minutes ago" at bounding box center [658, 138] width 133 height 15
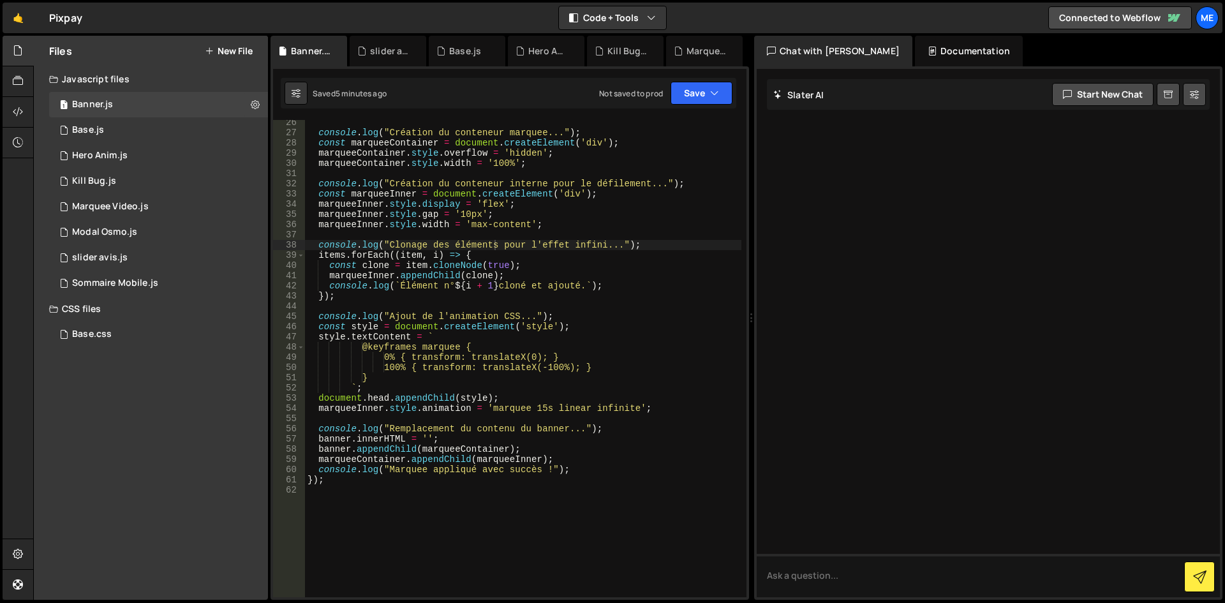
click at [495, 240] on div "console . log ( "Création du conteneur marquee..." ) ; const marqueeContainer =…" at bounding box center [523, 366] width 436 height 498
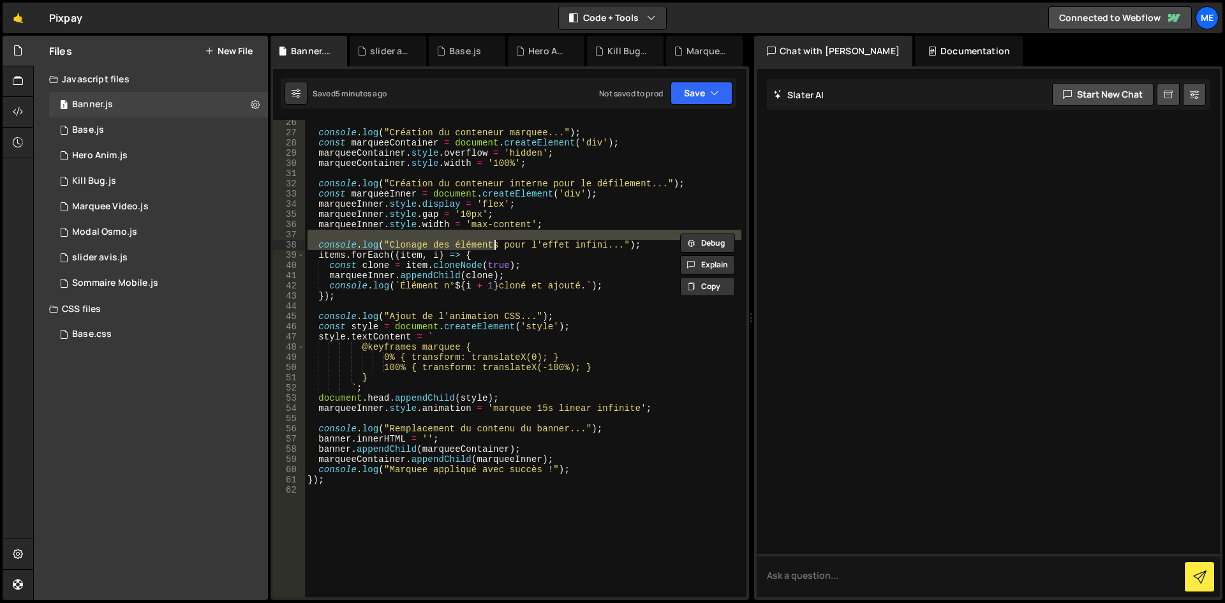
type textarea "});"
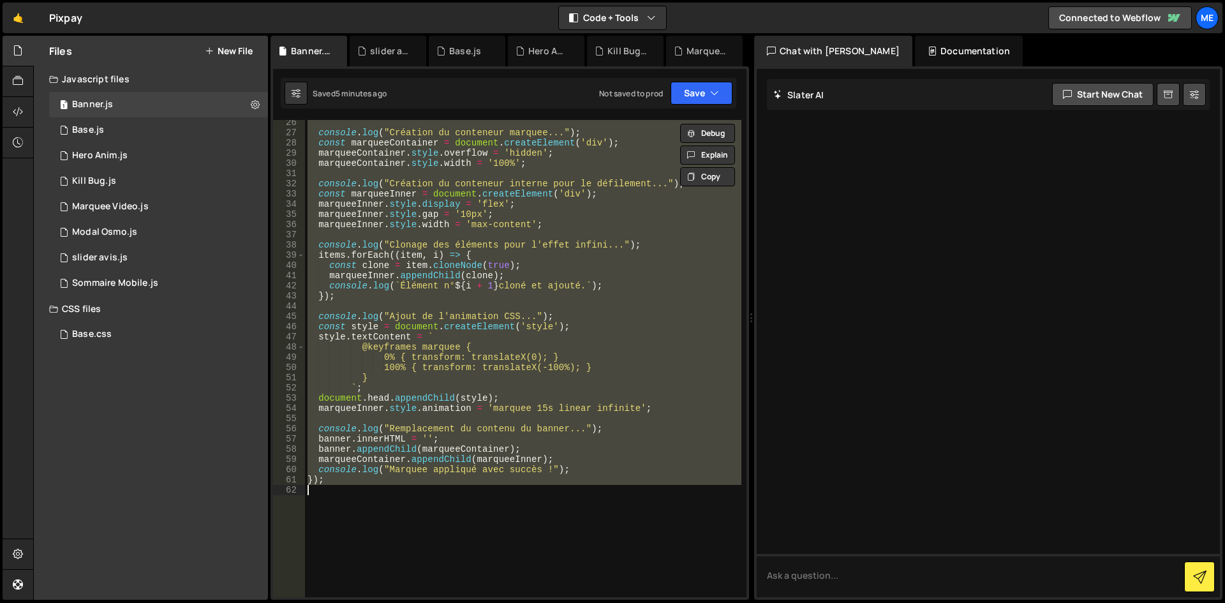
paste textarea
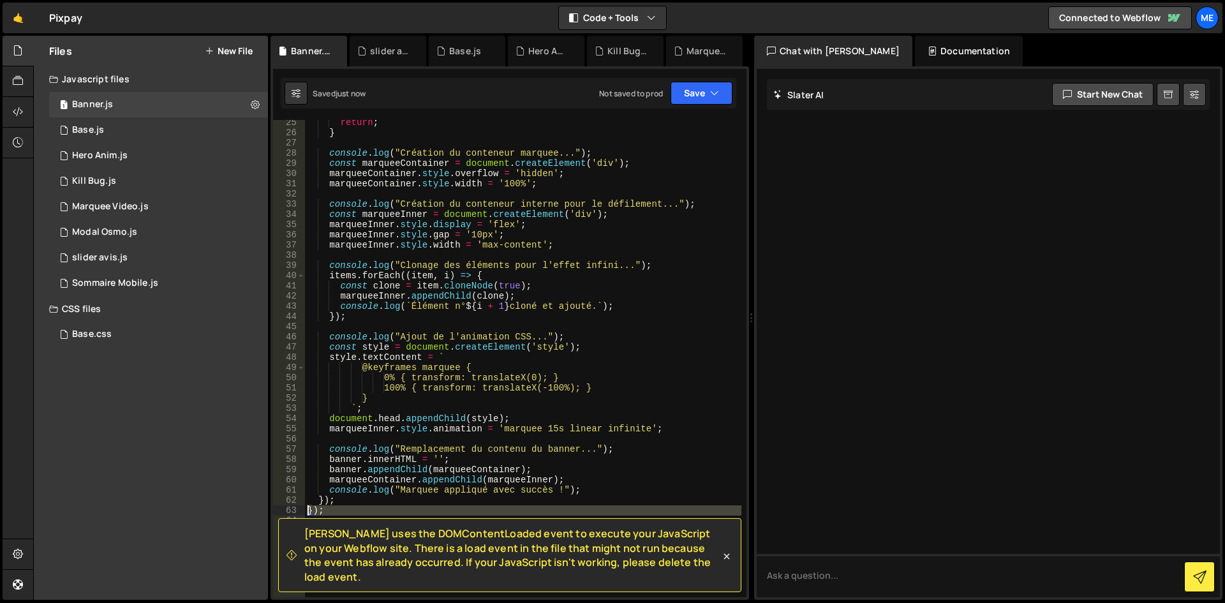
drag, startPoint x: 335, startPoint y: 515, endPoint x: 263, endPoint y: 506, distance: 72.1
click at [263, 506] on div "Files New File Javascript files 1 Banner.js 0 1 Base.js 0 1 Hero Anim.js 0 1" at bounding box center [629, 318] width 1192 height 565
type textarea "});"
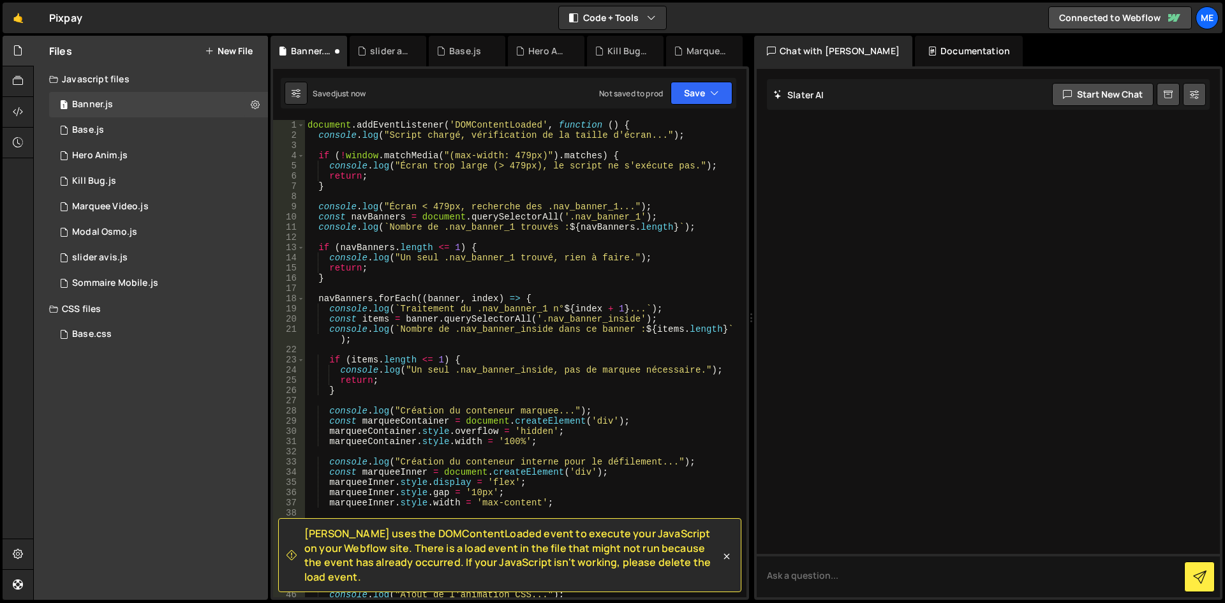
scroll to position [0, 0]
drag, startPoint x: 629, startPoint y: 127, endPoint x: 167, endPoint y: 110, distance: 462.2
click at [167, 110] on div "Files New File Javascript files 1 Banner.js 0 1 Base.js 0 1 Hero Anim.js 0 1" at bounding box center [629, 318] width 1192 height 565
type textarea "document.addEventListener('DOMContentLoaded', function () {"
click at [410, 161] on div "console . log ( "Script chargé, vérification de la taille d'écran..." ) ; if ( …" at bounding box center [523, 369] width 436 height 498
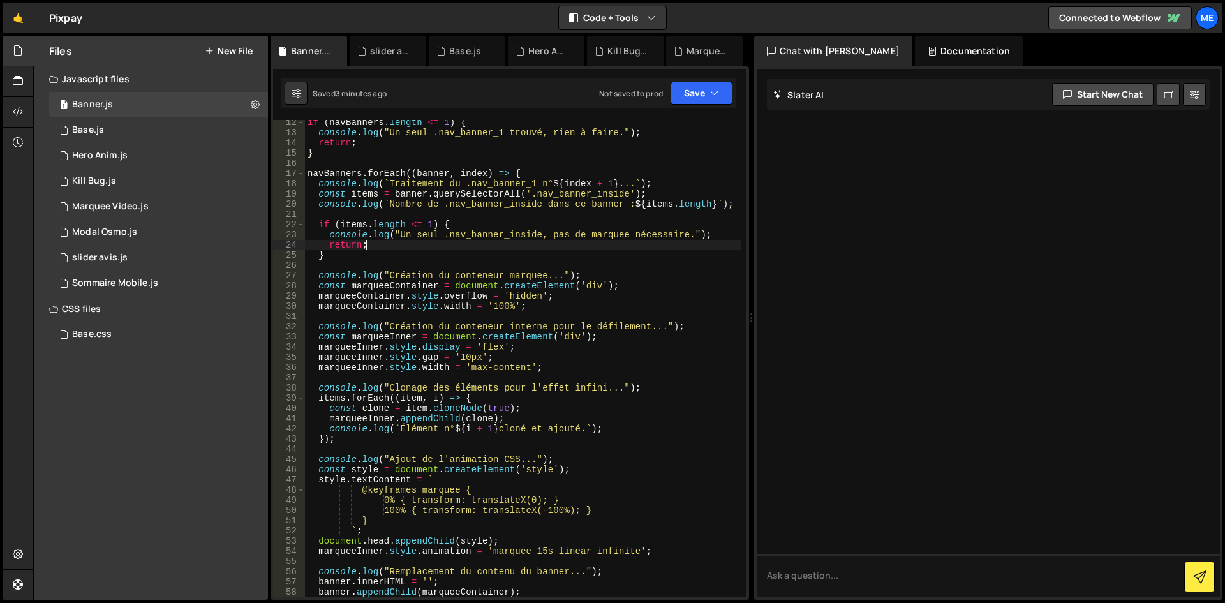
click at [604, 241] on div "if ( navBanners . length <= 1 ) { console . log ( "Un seul .nav_banner_1 trouvé…" at bounding box center [523, 366] width 436 height 498
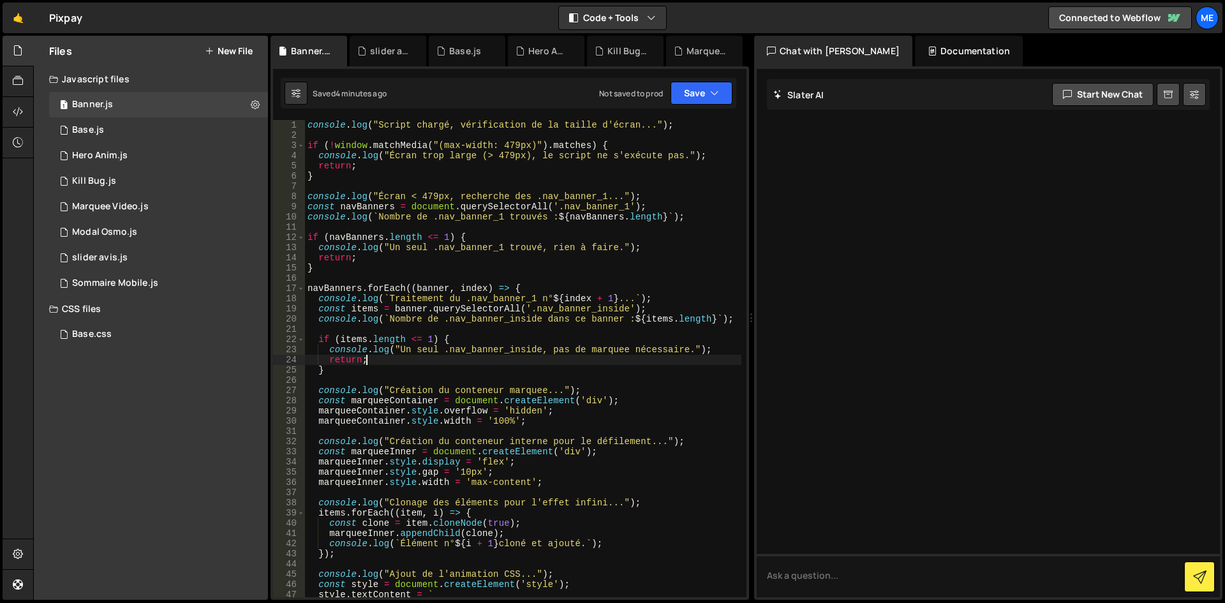
click at [518, 144] on div "console . log ( "Script chargé, vérification de la taille d'écran..." ) ; if ( …" at bounding box center [523, 369] width 436 height 498
click at [458, 253] on div "console . log ( "Script chargé, vérification de la taille d'écran..." ) ; if ( …" at bounding box center [523, 369] width 436 height 498
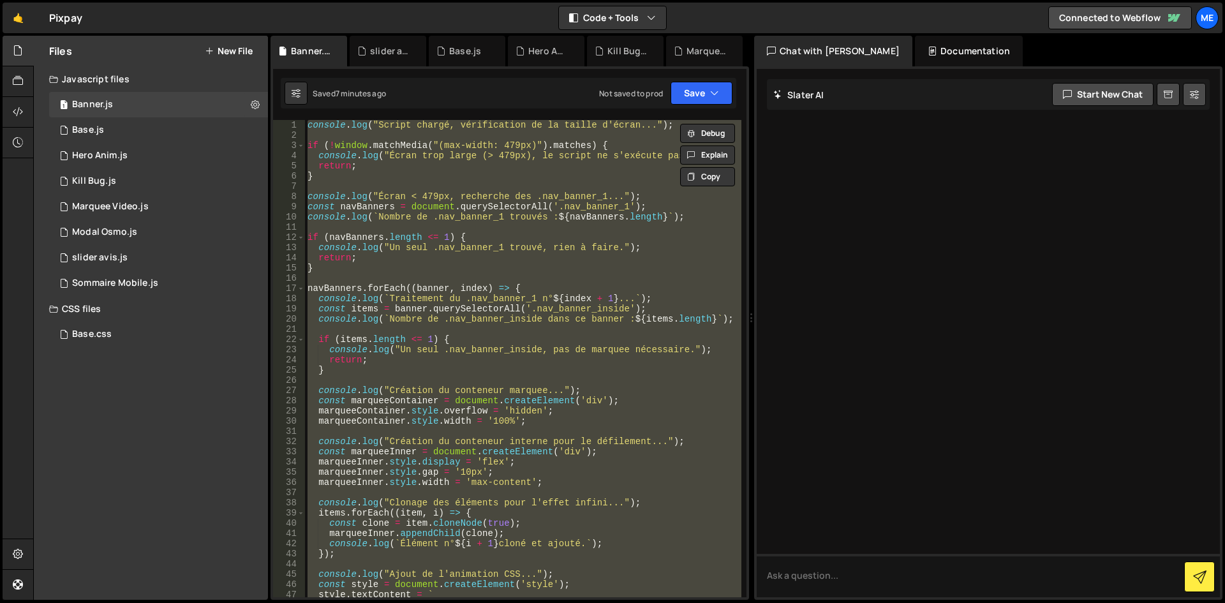
click at [533, 175] on div "console . log ( "Script chargé, vérification de la taille d'écran..." ) ; if ( …" at bounding box center [523, 358] width 436 height 477
click at [524, 216] on div "console . log ( "Script chargé, vérification de la taille d'écran..." ) ; if ( …" at bounding box center [523, 358] width 436 height 477
type textarea "// });"
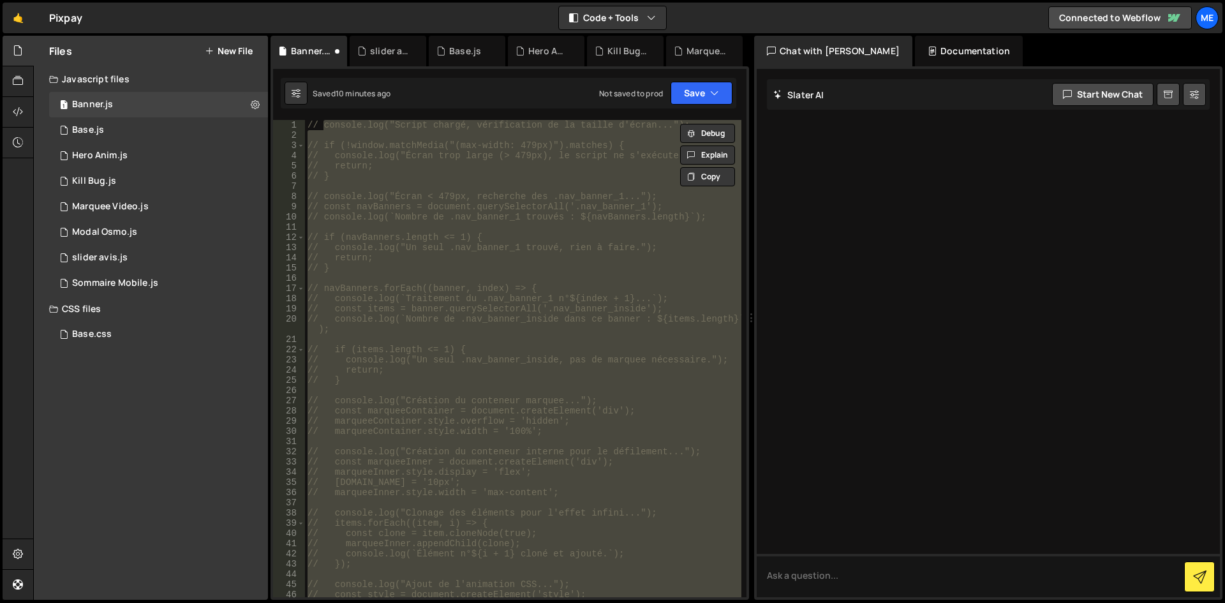
scroll to position [394, 0]
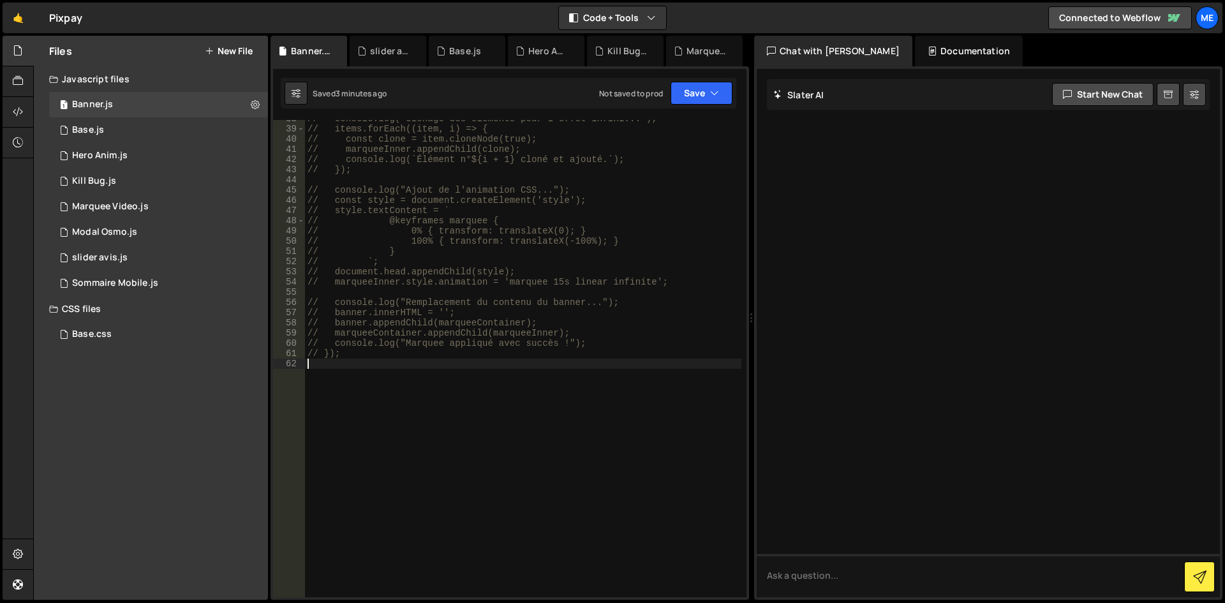
click at [499, 265] on div "// console.log("Clonage des éléments pour l'effet infini..."); // items.forEach…" at bounding box center [523, 363] width 436 height 498
type textarea "// });"
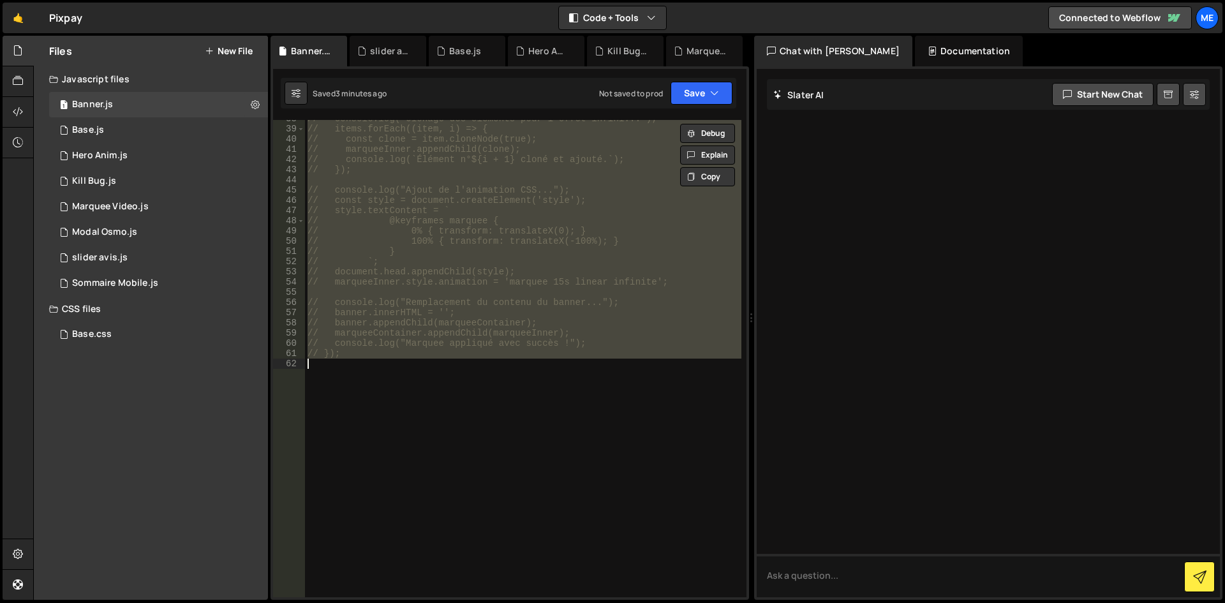
paste textarea
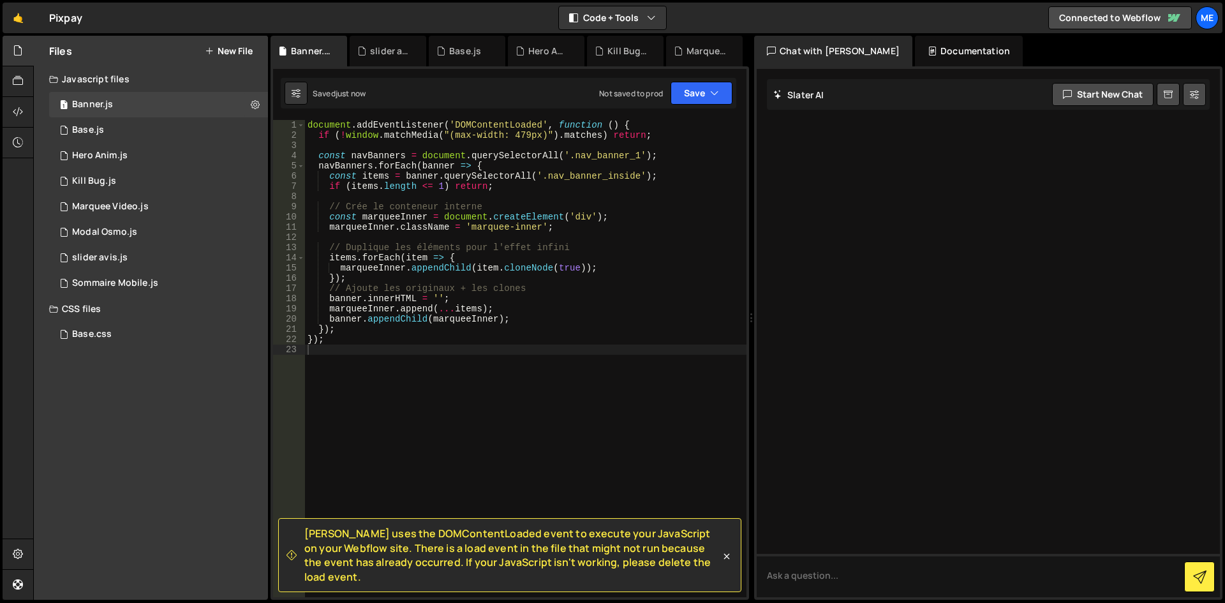
drag, startPoint x: 655, startPoint y: 117, endPoint x: 352, endPoint y: 113, distance: 303.1
click at [262, 111] on div "Files New File Javascript files 1 Banner.js 0 1 Base.js 0 1 Hero Anim.js 0 1" at bounding box center [629, 318] width 1192 height 565
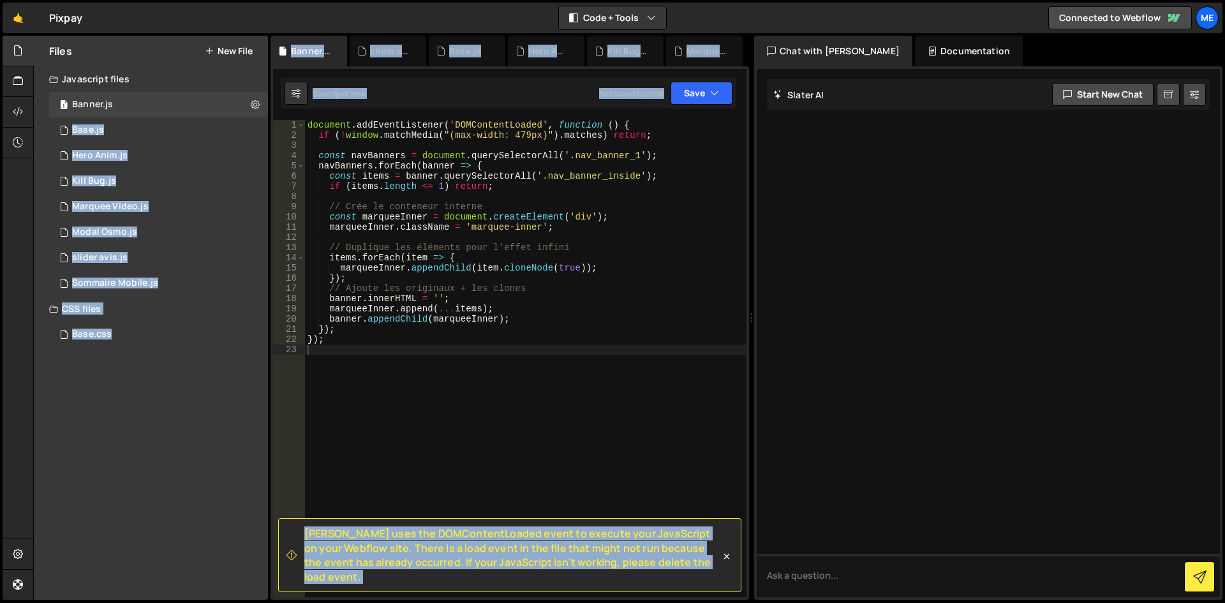
type textarea "document.addEventListener('DOMContentLoaded', function () {"
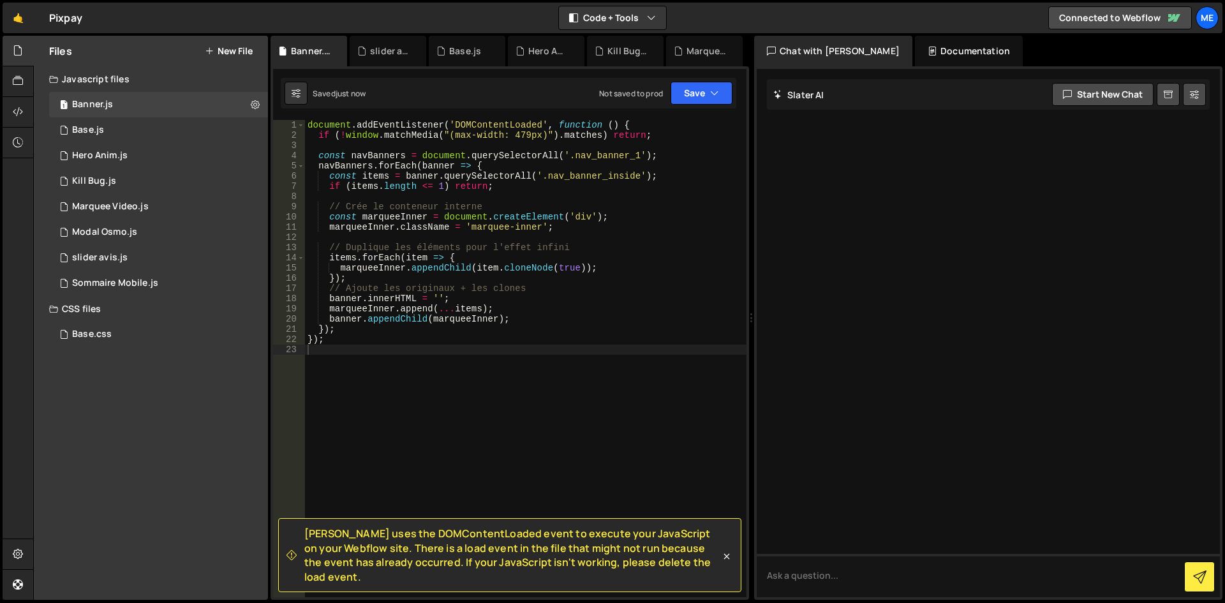
click at [658, 128] on div "document . addEventListener ( 'DOMContentLoaded' , function ( ) { if ( ! window…" at bounding box center [525, 369] width 441 height 498
drag, startPoint x: 551, startPoint y: 126, endPoint x: 110, endPoint y: 125, distance: 440.8
click at [101, 126] on div "Files New File Javascript files 1 Banner.js 0 1 Base.js 0 1 Hero Anim.js 0 1" at bounding box center [629, 318] width 1192 height 565
drag, startPoint x: 330, startPoint y: 348, endPoint x: 263, endPoint y: 341, distance: 67.9
click at [263, 341] on div "Files New File Javascript files 1 Banner.js 0 1 Base.js 0 1 Hero Anim.js 0 1" at bounding box center [629, 318] width 1192 height 565
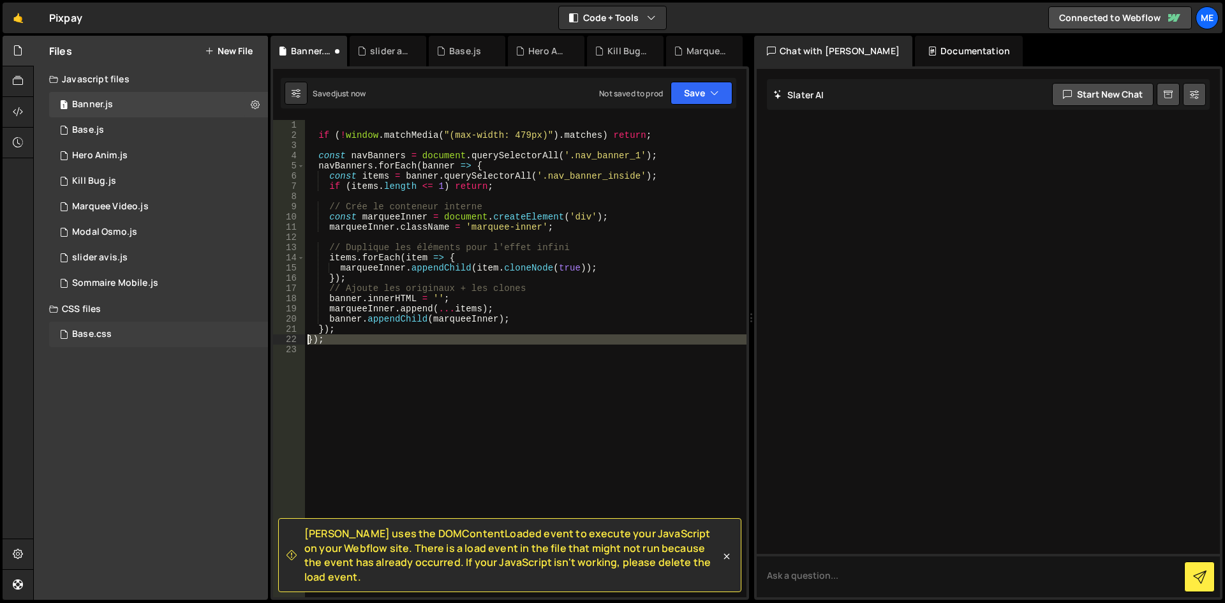
click at [263, 341] on div "Base.css 0" at bounding box center [158, 335] width 219 height 26
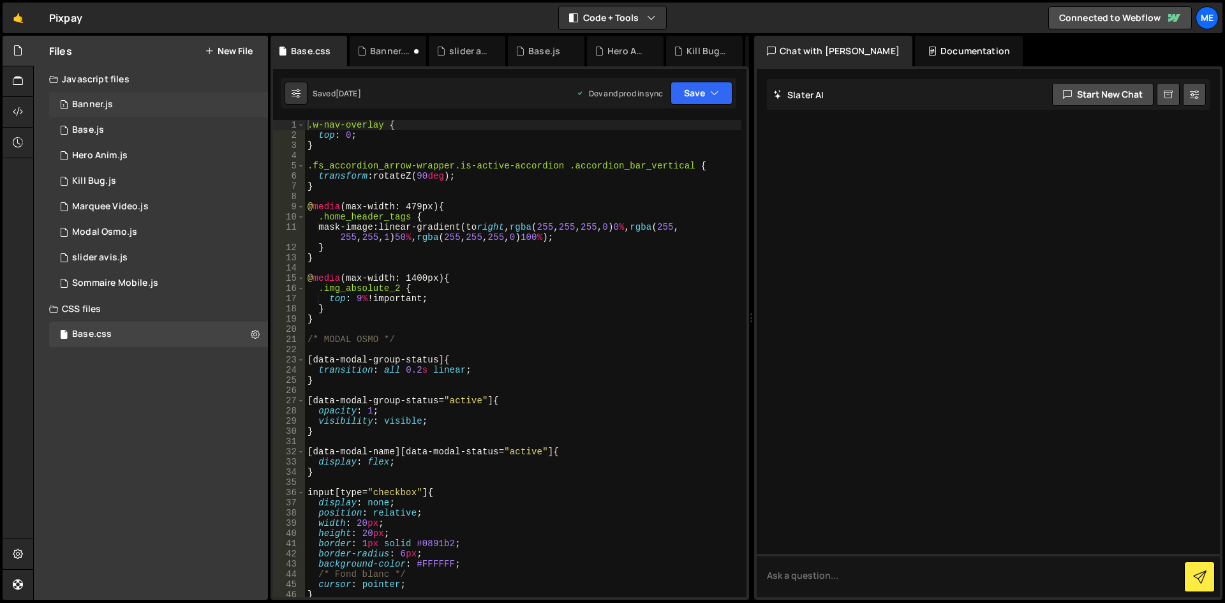
click at [152, 110] on div "1 Banner.js 0" at bounding box center [158, 105] width 219 height 26
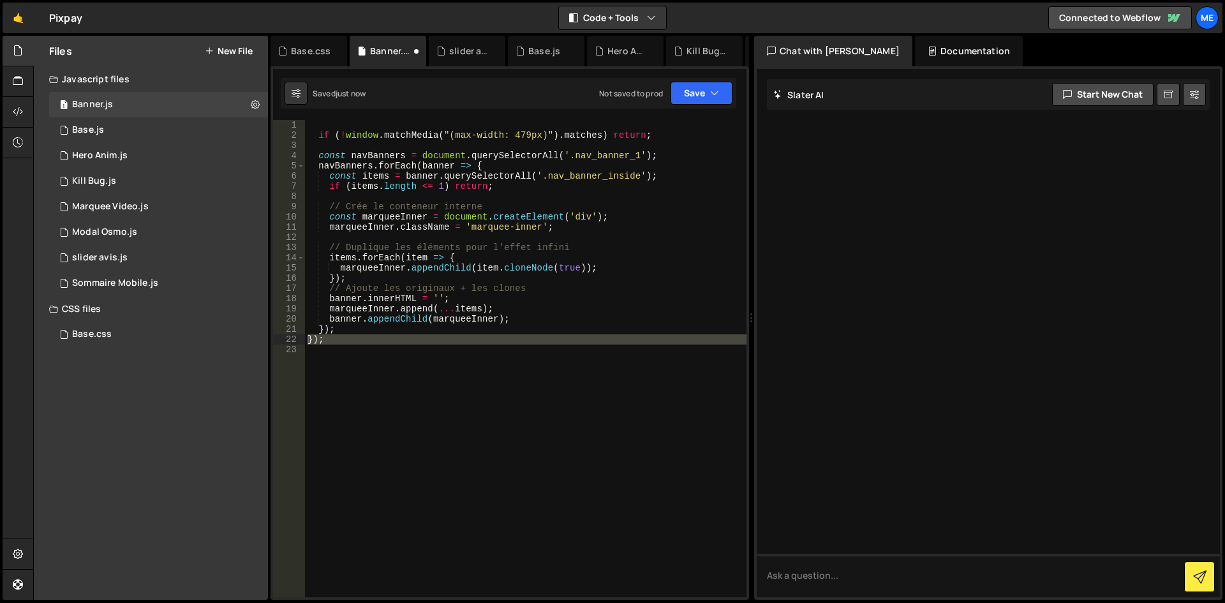
click at [425, 342] on div "if ( ! window . matchMedia ( "(max-width: 479px)" ) . matches ) return ; const …" at bounding box center [525, 358] width 441 height 477
drag, startPoint x: 417, startPoint y: 339, endPoint x: 190, endPoint y: 345, distance: 226.5
click at [190, 345] on div "Files New File Javascript files 1 Banner.js 0 1 Base.js 0 1 Hero Anim.js 0 1" at bounding box center [629, 318] width 1192 height 565
type textarea "});"
click at [412, 352] on div "if ( ! window . matchMedia ( "(max-width: 479px)" ) . matches ) return ; const …" at bounding box center [525, 358] width 441 height 477
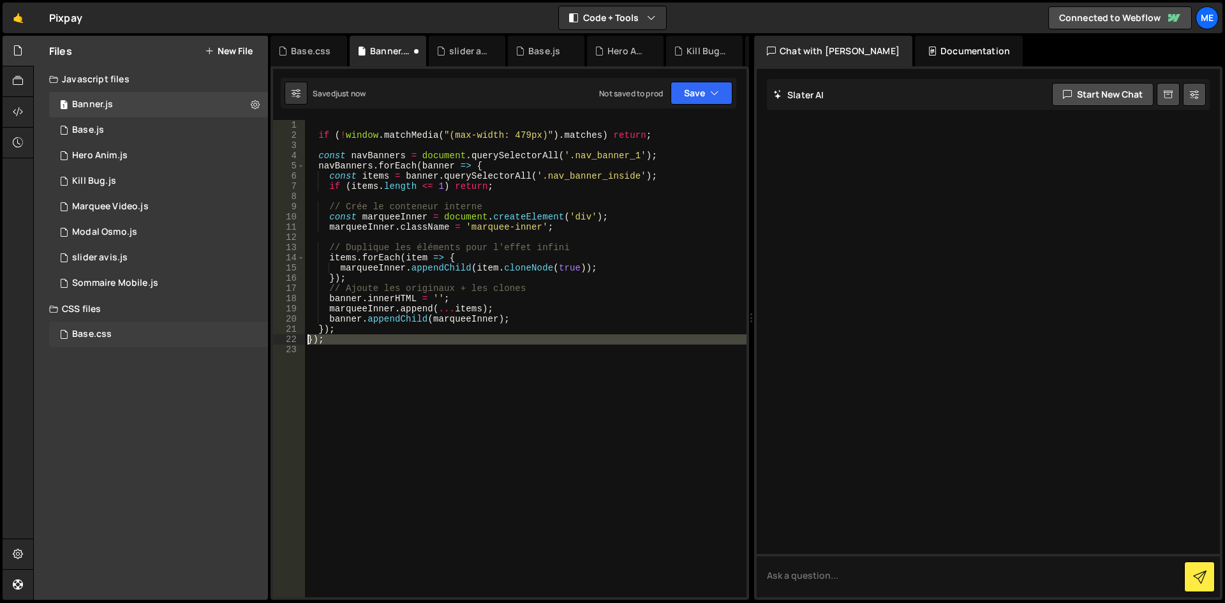
drag, startPoint x: 370, startPoint y: 346, endPoint x: 263, endPoint y: 337, distance: 107.0
click at [263, 337] on div "Files New File Javascript files 1 Banner.js 0 1 Base.js 0 1 Hero Anim.js 0 1" at bounding box center [629, 318] width 1192 height 565
type textarea "});"
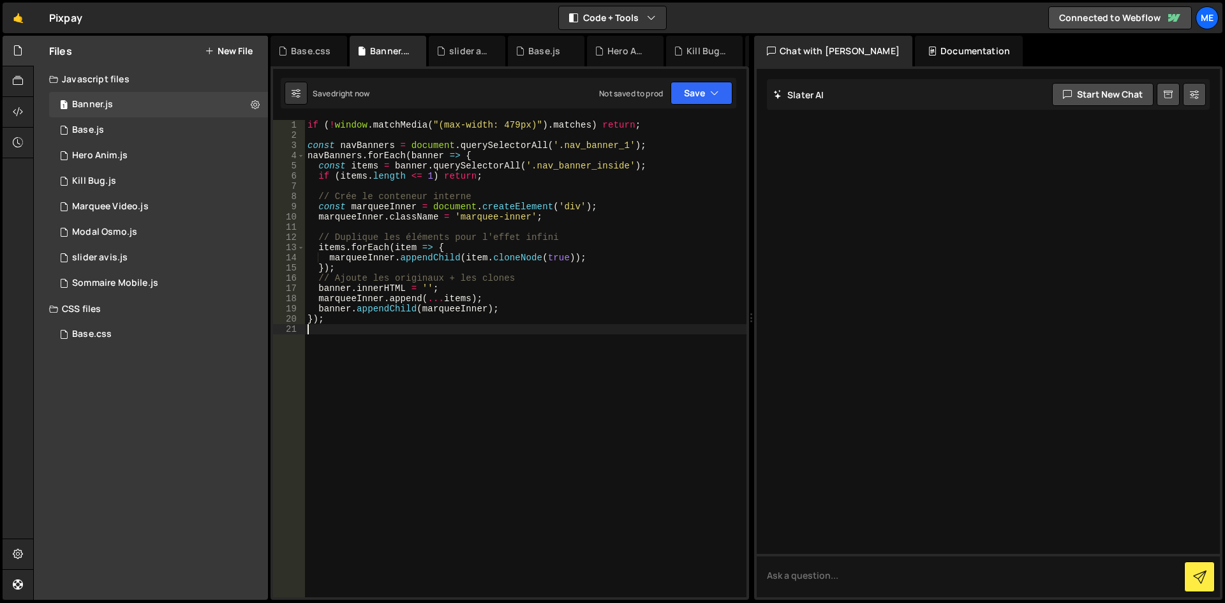
type textarea "});"
